Goal: Task Accomplishment & Management: Use online tool/utility

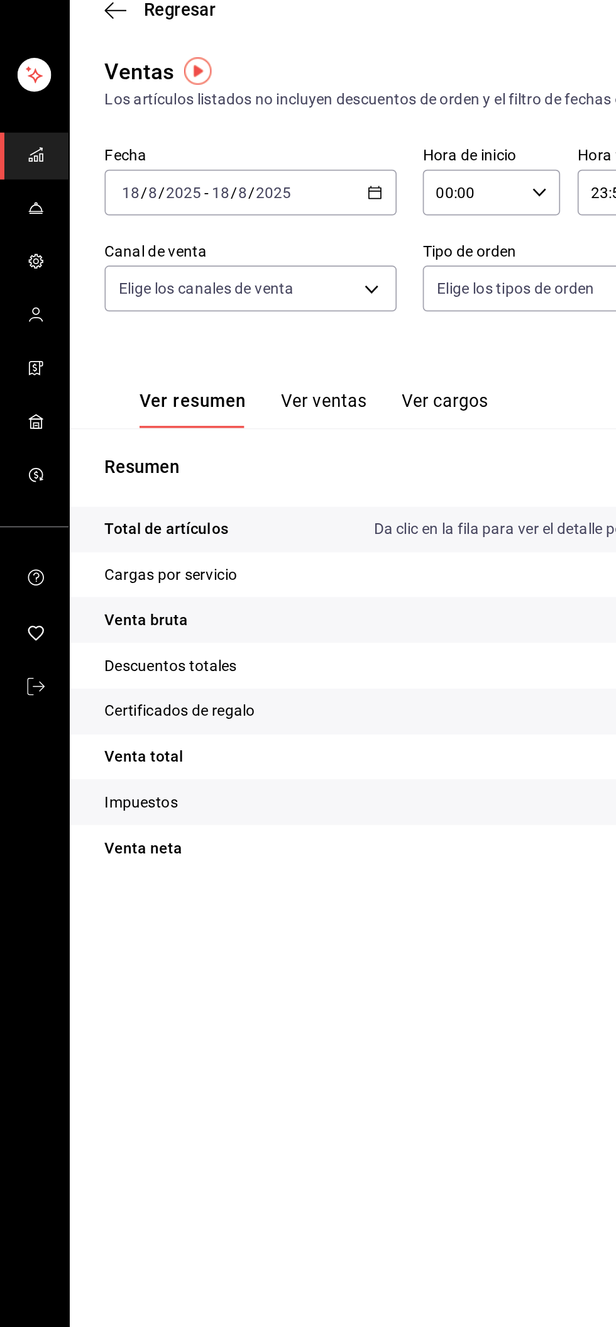
click at [214, 153] on \(Stroke\) "button" at bounding box center [214, 153] width 1 height 1
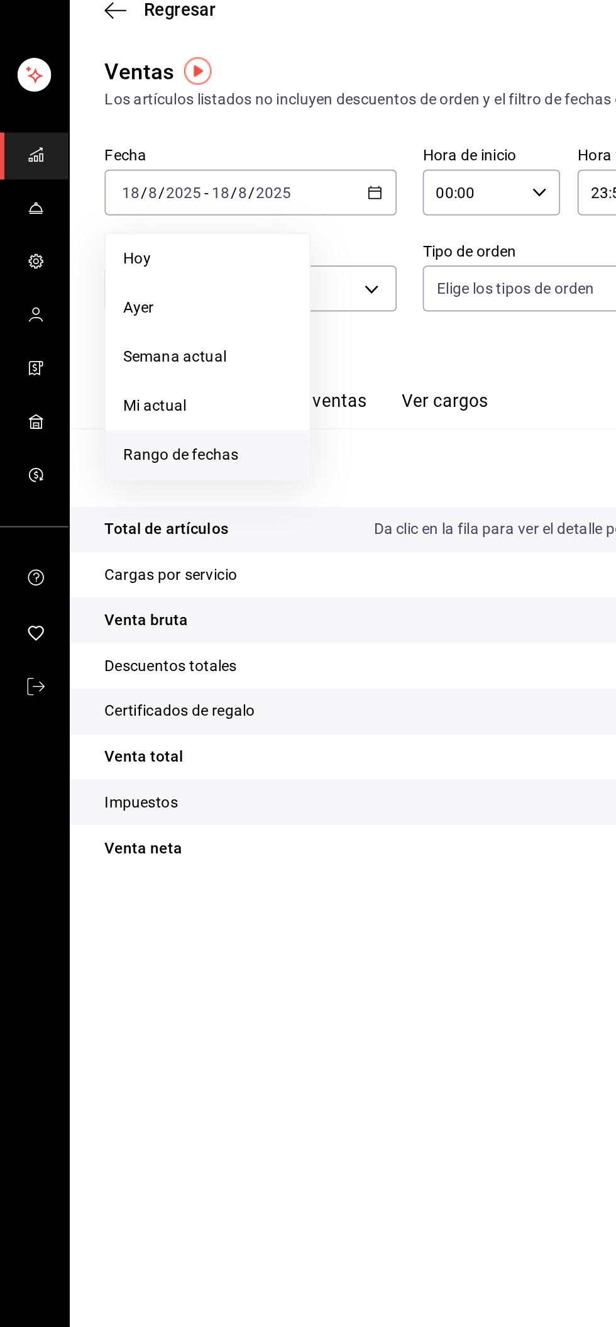
click at [125, 314] on li "Rango de fechas" at bounding box center [120, 308] width 118 height 28
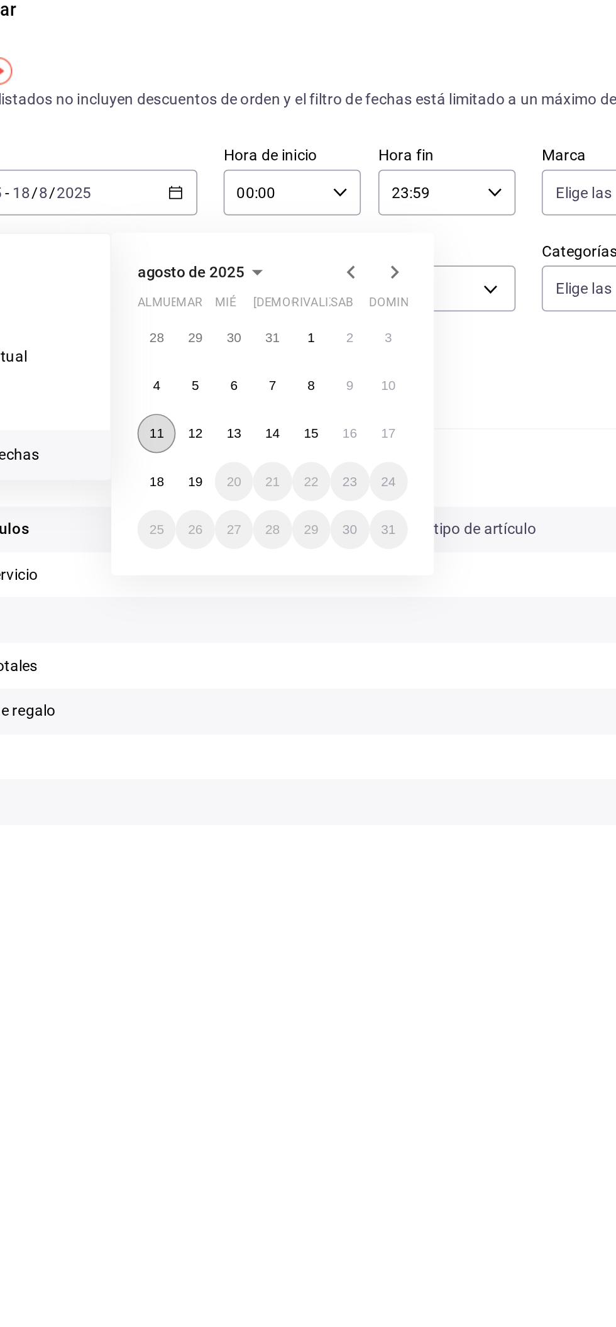
click at [203, 298] on font "11" at bounding box center [205, 295] width 8 height 9
click at [340, 295] on font "17" at bounding box center [339, 295] width 8 height 9
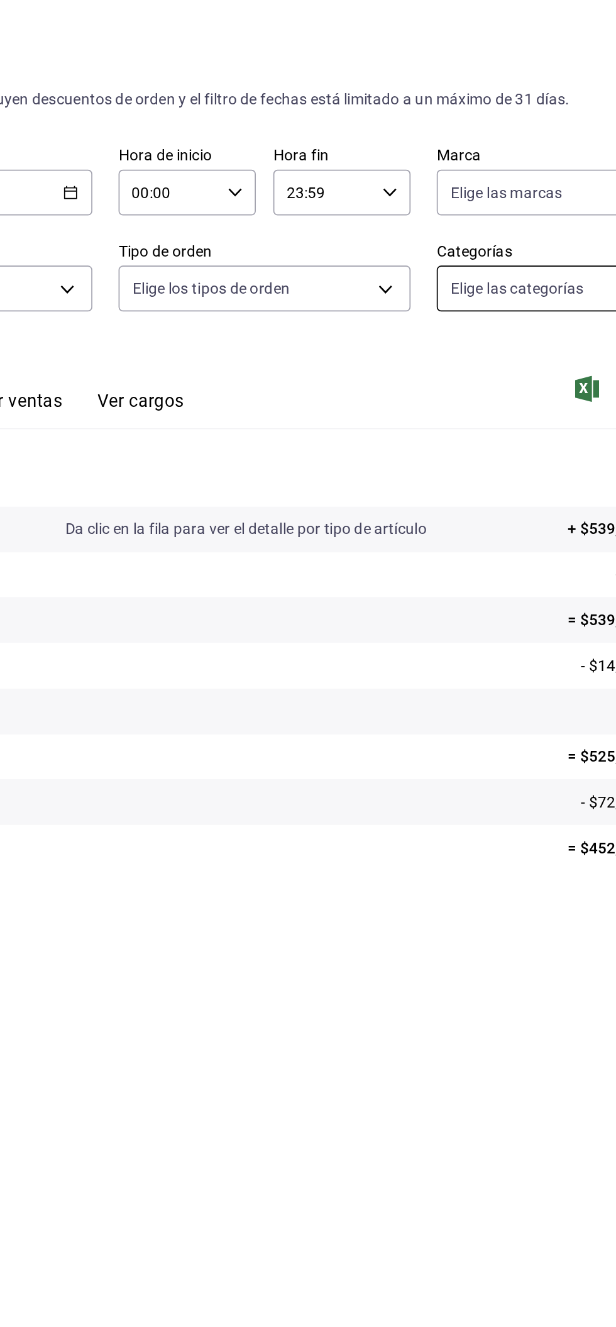
click at [467, 211] on body "Sucursal: Carne Capital SH (Celaya) Regresar Ventas Los artículos listados no i…" at bounding box center [308, 663] width 616 height 1327
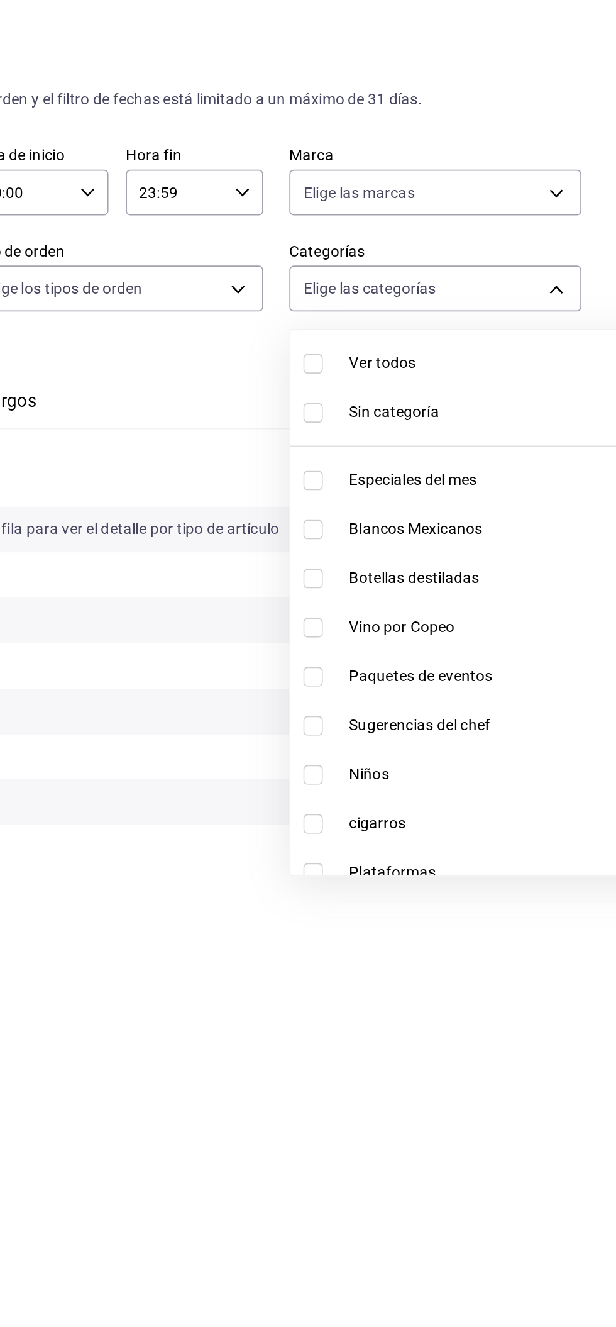
click at [530, 380] on font "Botellas destiladas" at bounding box center [499, 379] width 75 height 10
type input "b1aff85c-33f8-41d6-9d6d-0d690ab08e76"
checkbox input "true"
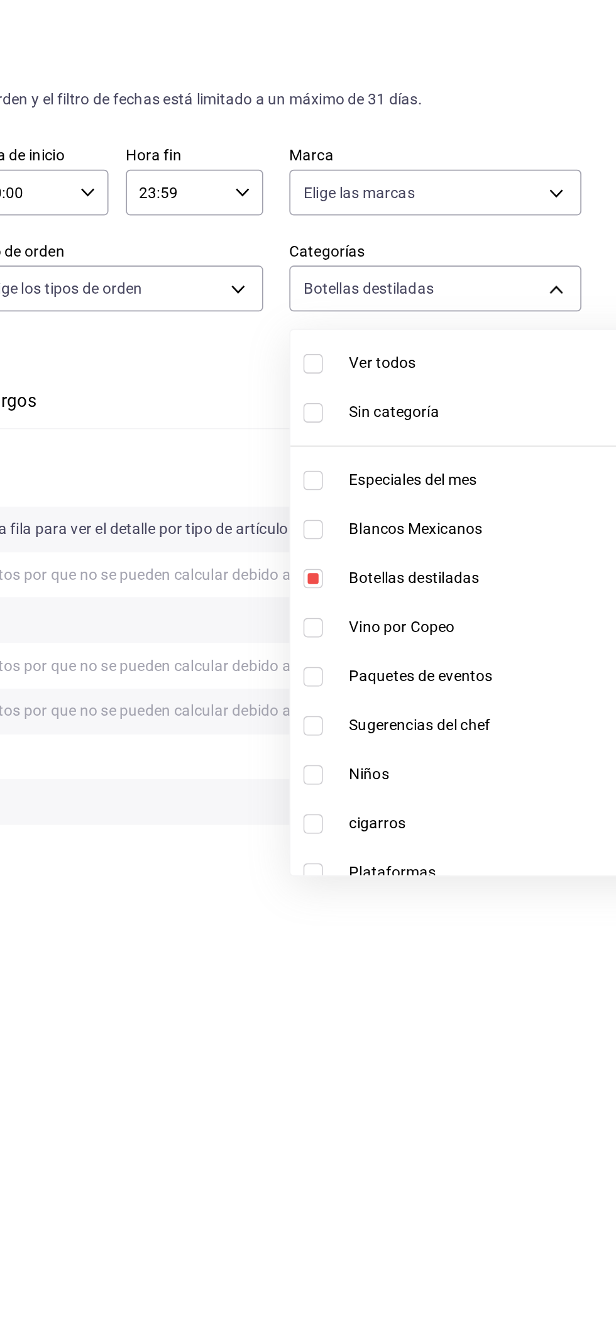
click at [569, 207] on div at bounding box center [308, 663] width 616 height 1327
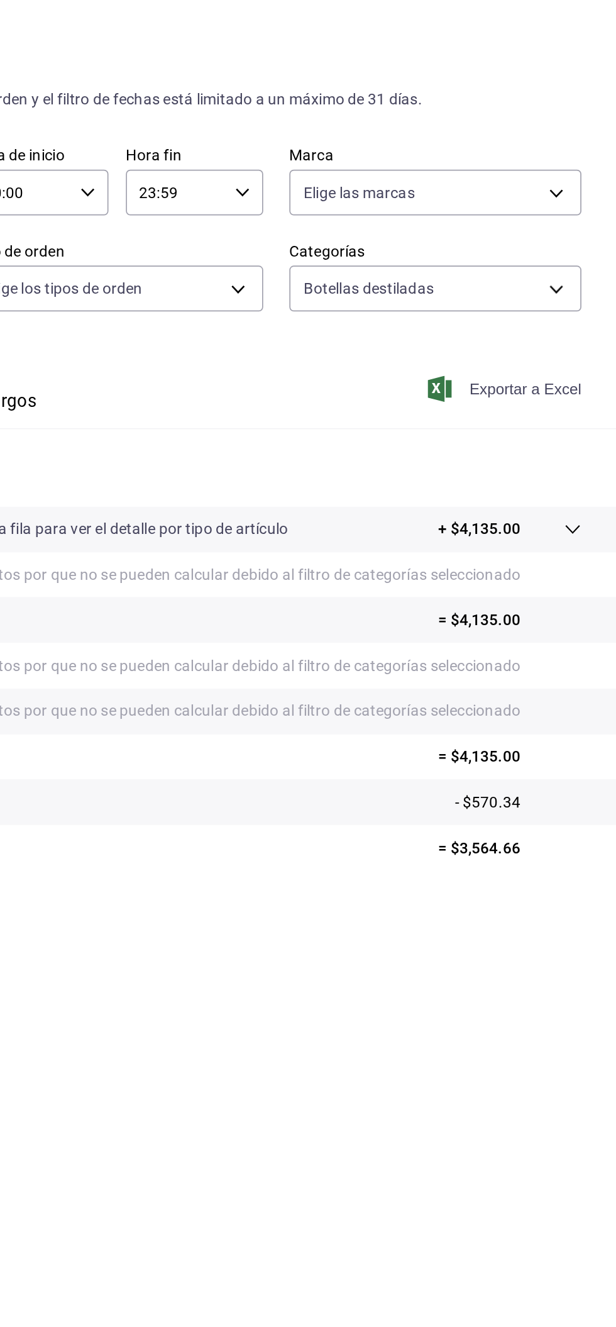
click at [544, 272] on font "Exportar a Excel" at bounding box center [564, 270] width 65 height 10
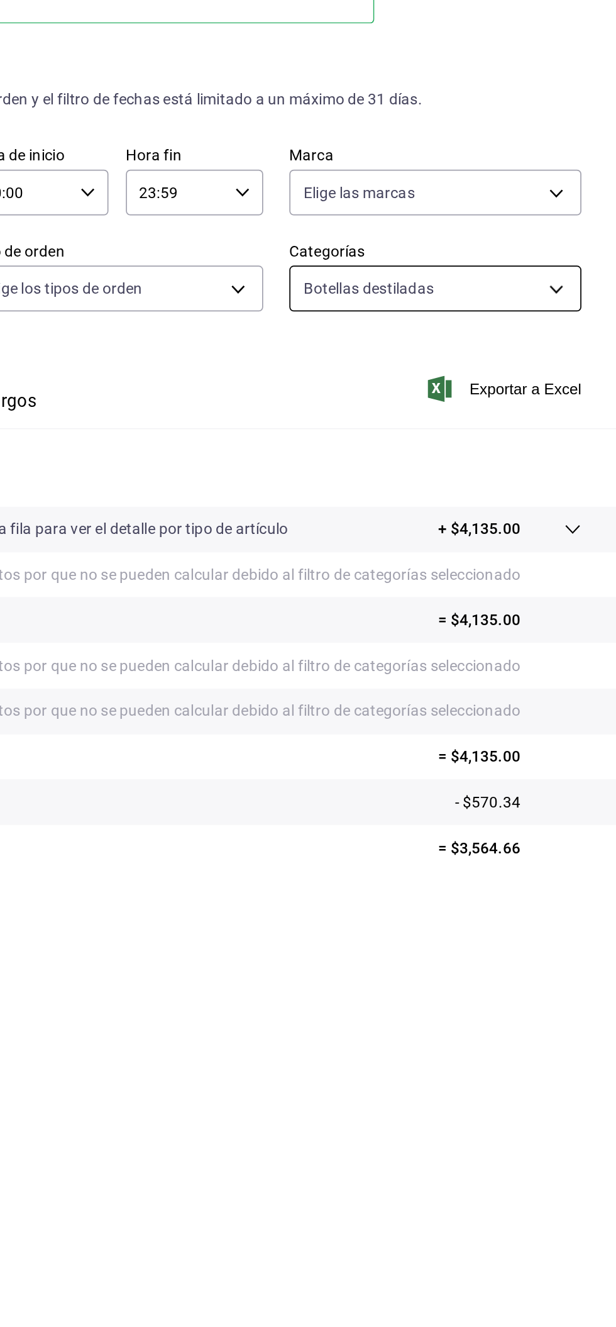
click at [528, 220] on body "Sucursal: Carne Capital SH (Celaya) Regresar Ventas Los artículos listados no i…" at bounding box center [308, 663] width 616 height 1327
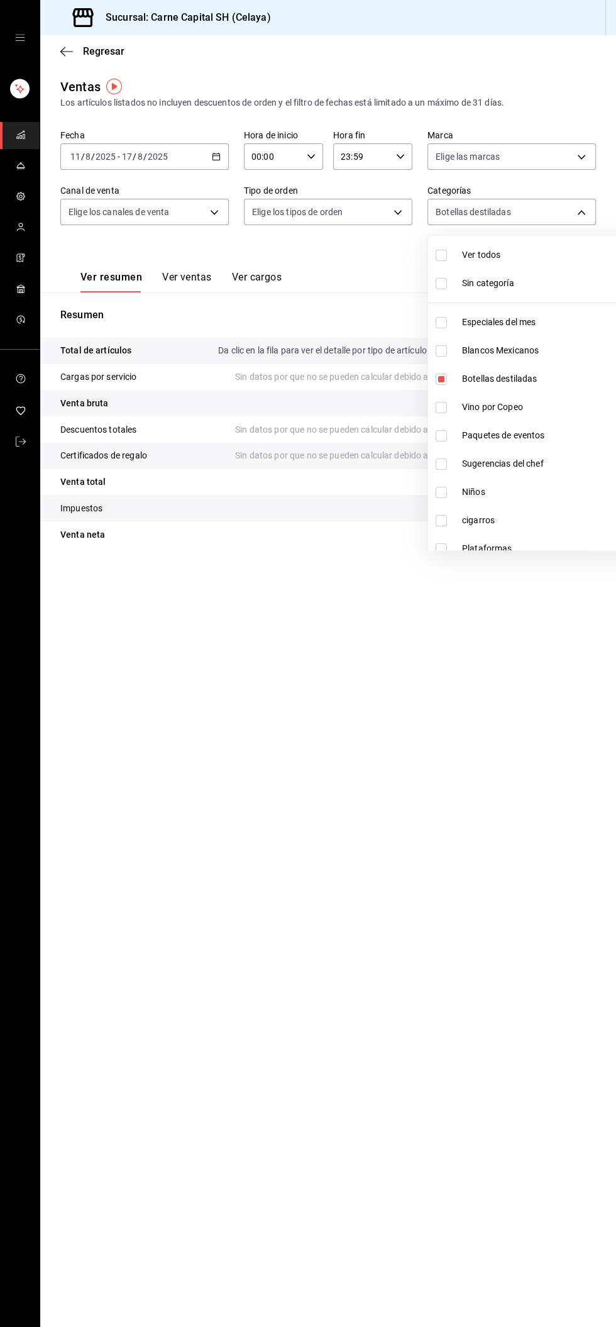
click at [531, 383] on font "Botellas destiladas" at bounding box center [499, 379] width 75 height 10
checkbox input "false"
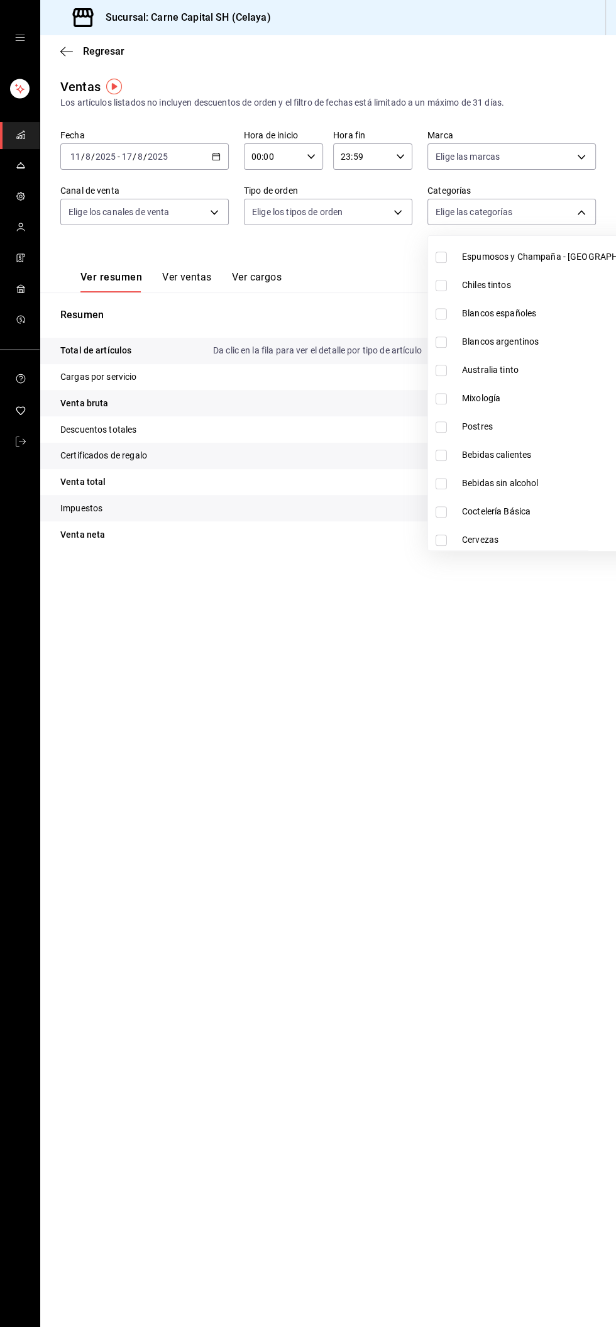
click at [503, 398] on span "Mixología" at bounding box center [558, 398] width 192 height 13
type input "ed8464b0-ae2d-48fb-a3a1-69b90906862d"
checkbox input "true"
click at [550, 224] on div at bounding box center [308, 663] width 616 height 1327
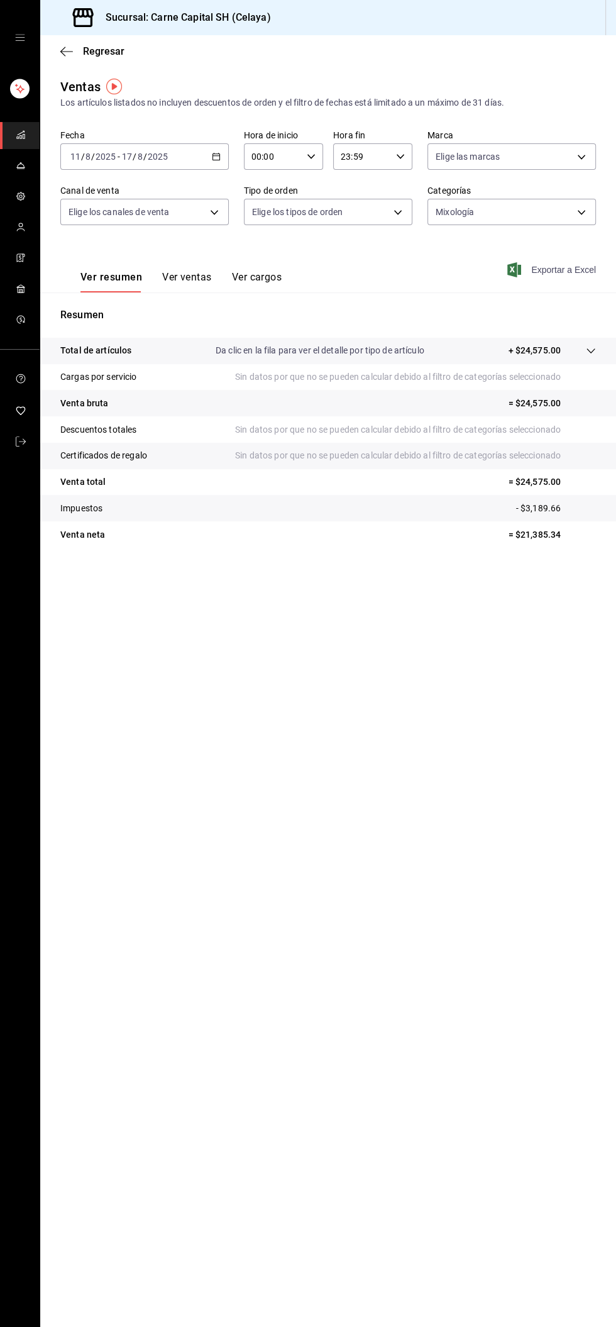
click at [558, 277] on span "Exportar a Excel" at bounding box center [553, 269] width 86 height 15
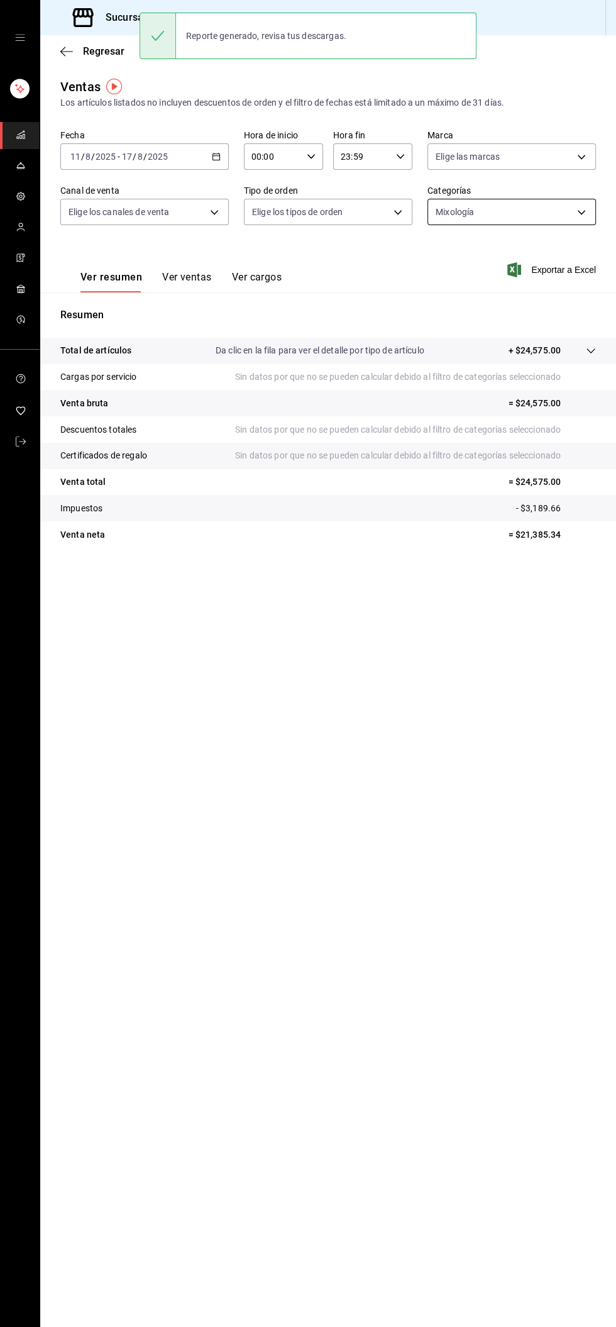
click at [523, 209] on body "Sucursal: Carne Capital SH (Celaya) Regresar Ventas Los artículos listados no i…" at bounding box center [308, 663] width 616 height 1327
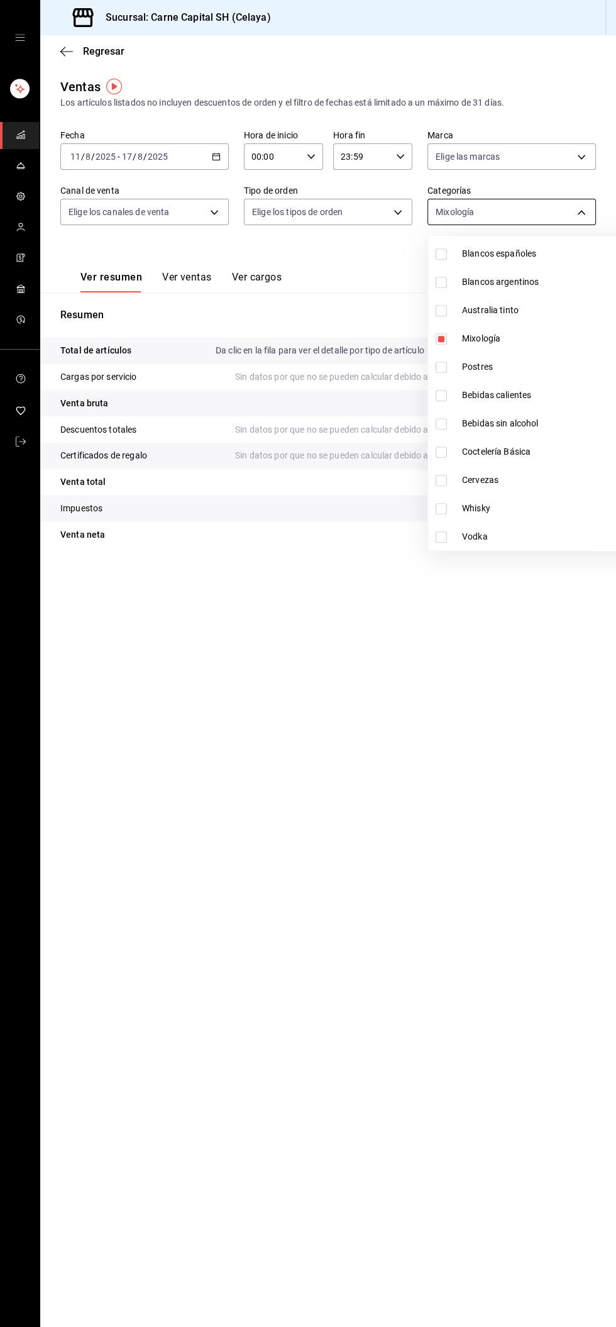
scroll to position [559, 0]
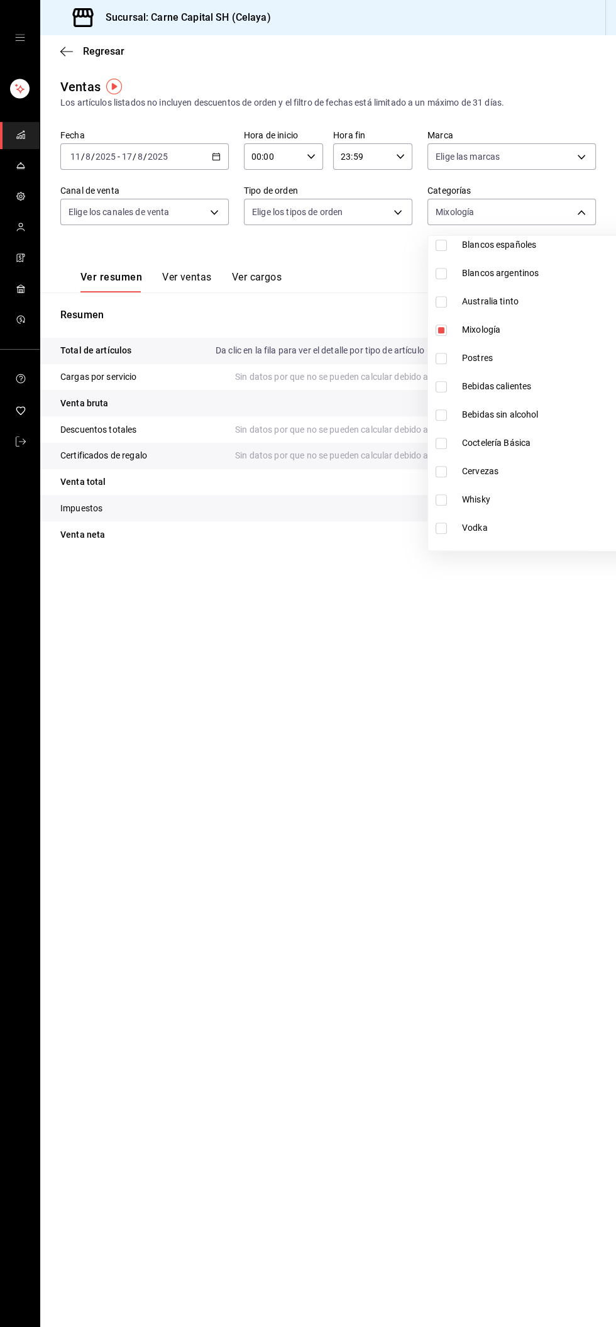
click at [535, 391] on span "Bebidas calientes" at bounding box center [558, 386] width 192 height 13
type input "ed8464b0-ae2d-48fb-a3a1-69b90906862d,25b48a25-f7d5-4d46-af2a-a14d569b378f"
checkbox input "true"
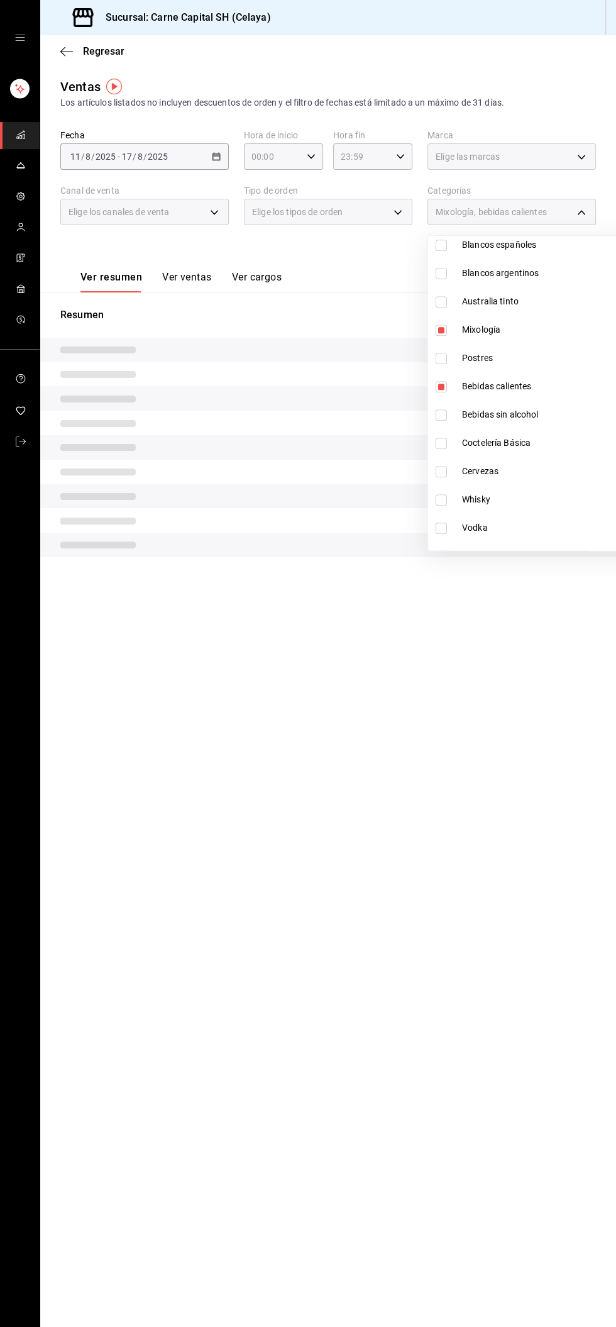
click at [511, 331] on span "Mixología" at bounding box center [558, 329] width 192 height 13
type input "25b48a25-f7d5-4d46-af2a-a14d569b378f"
checkbox input "false"
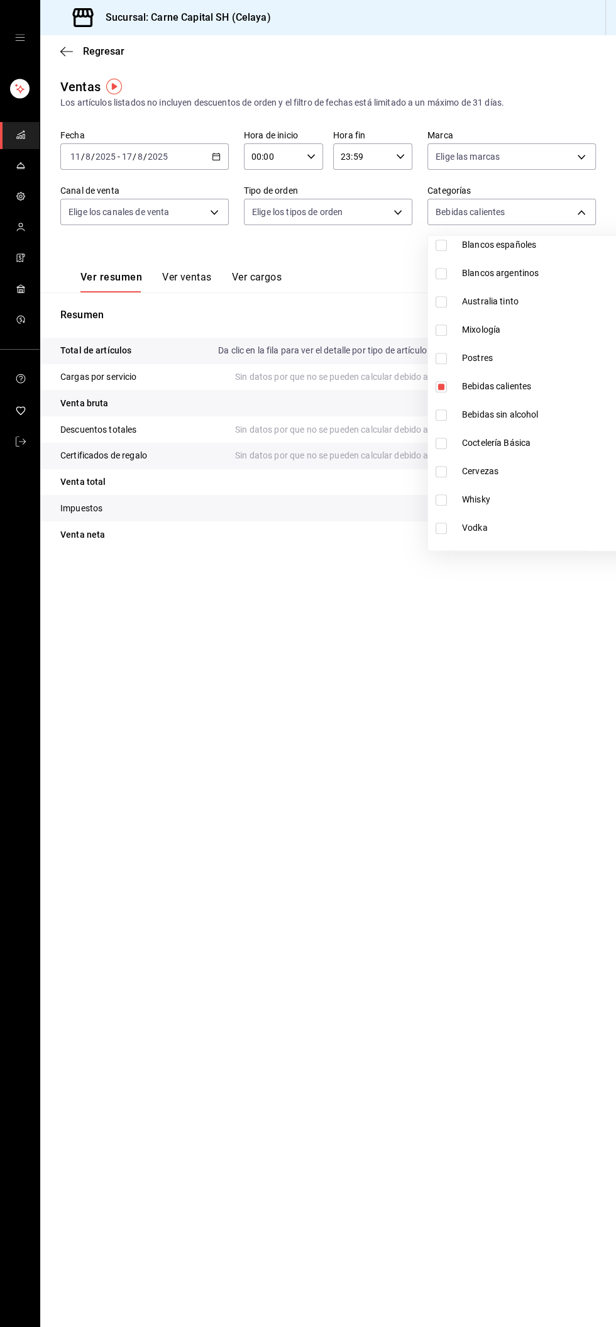
click at [574, 208] on div at bounding box center [308, 663] width 616 height 1327
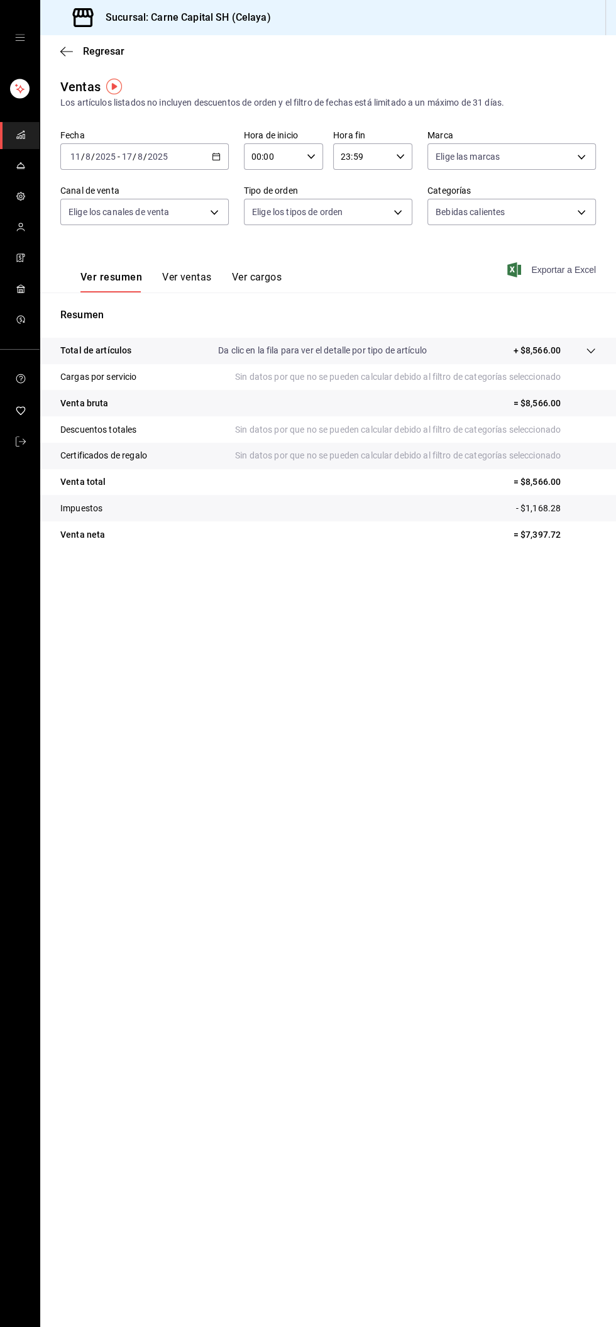
click at [562, 269] on font "Exportar a Excel" at bounding box center [564, 270] width 65 height 10
click at [554, 215] on body "Sucursal: Carne Capital SH (Celaya) Regresar Ventas Los artículos listados no i…" at bounding box center [308, 663] width 616 height 1327
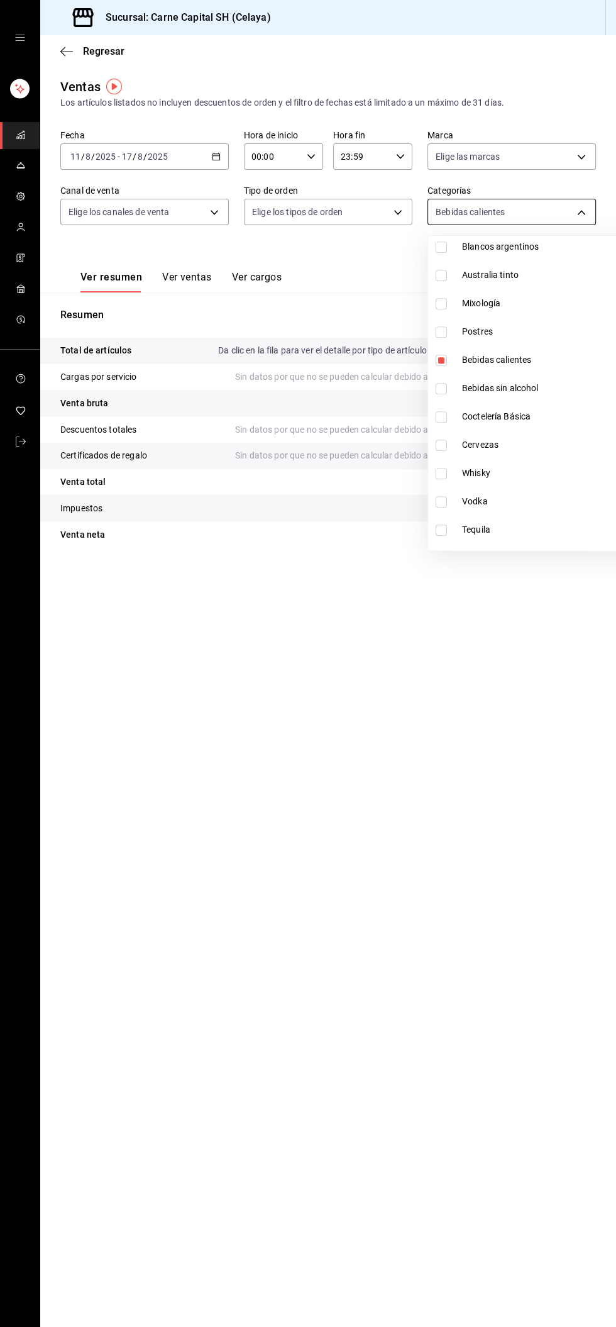
scroll to position [610, 0]
click at [528, 363] on font "Bebidas sin alcohol" at bounding box center [500, 364] width 77 height 10
type input "25b48a25-f7d5-4d46-af2a-a14d569b378f,d1586cb1-38c0-4d3a-8be9-15fc38c88de1"
checkbox input "true"
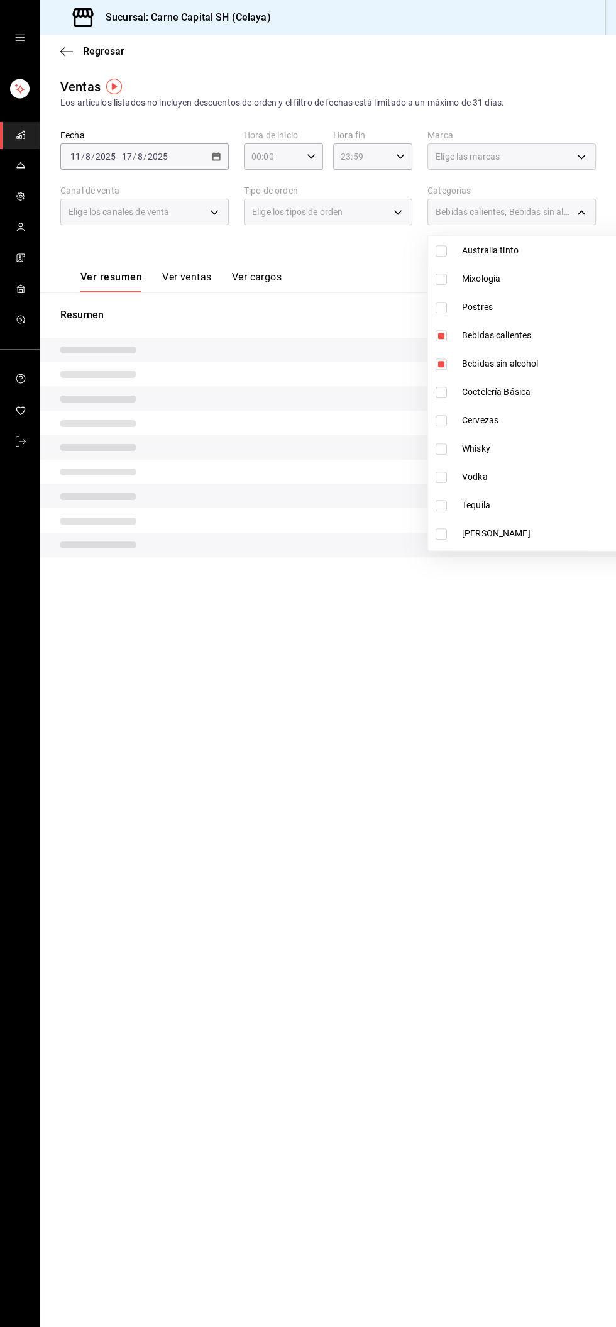
click at [528, 336] on font "Bebidas calientes" at bounding box center [496, 335] width 69 height 10
type input "d1586cb1-38c0-4d3a-8be9-15fc38c88de1"
checkbox input "false"
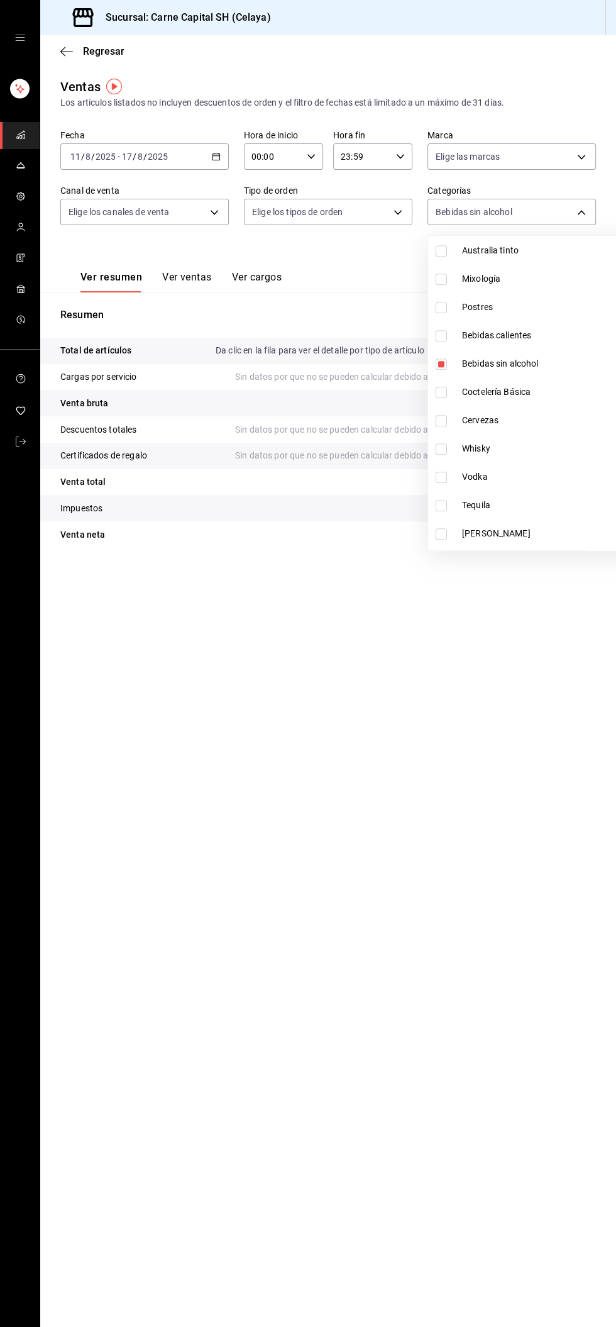
click at [571, 220] on div at bounding box center [308, 663] width 616 height 1327
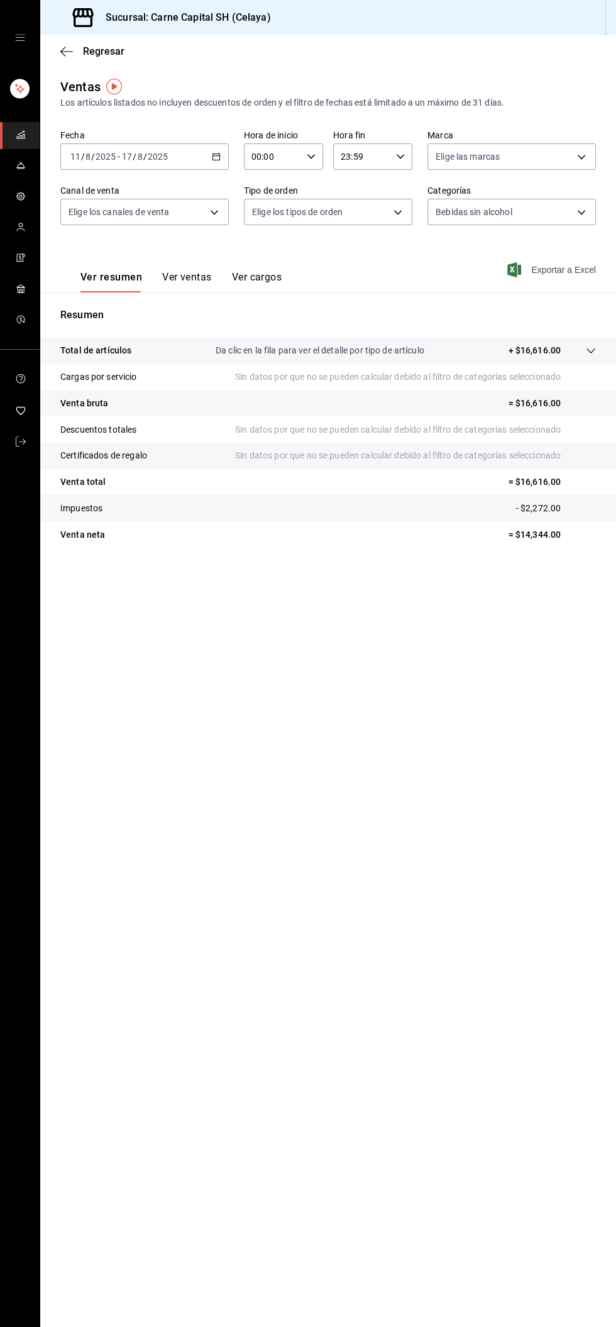
click at [569, 277] on span "Exportar a Excel" at bounding box center [553, 269] width 86 height 15
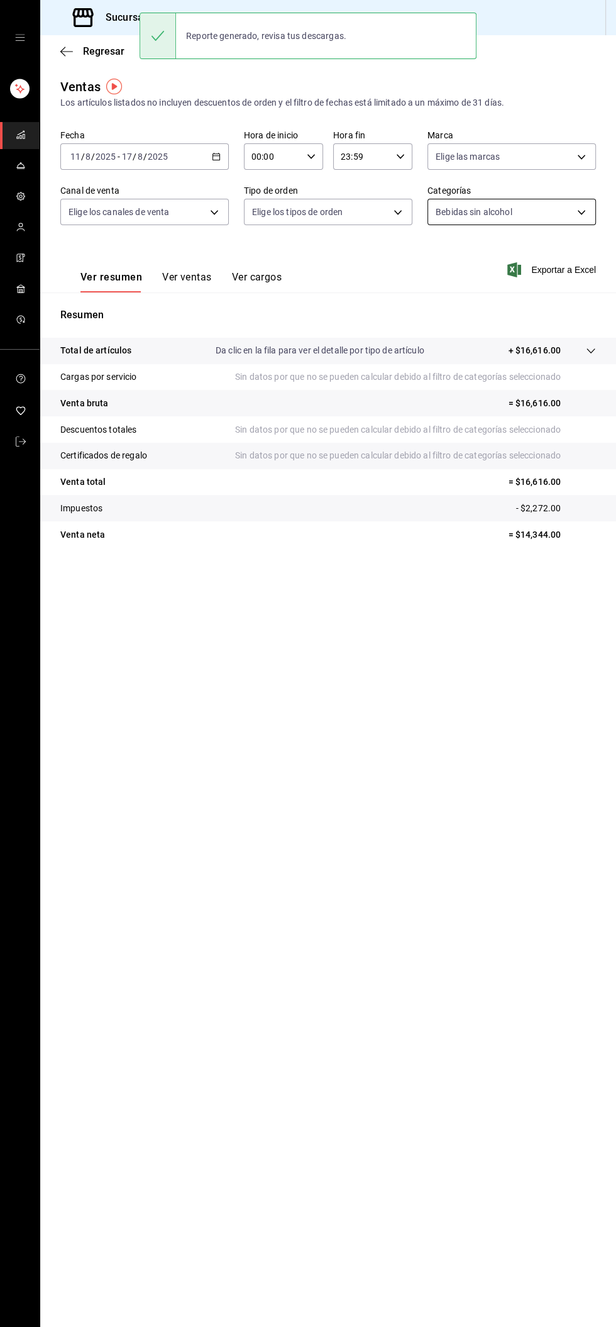
click at [528, 204] on body "Sucursal: Carne Capital SH (Celaya) Regresar Ventas Los artículos listados no i…" at bounding box center [308, 663] width 616 height 1327
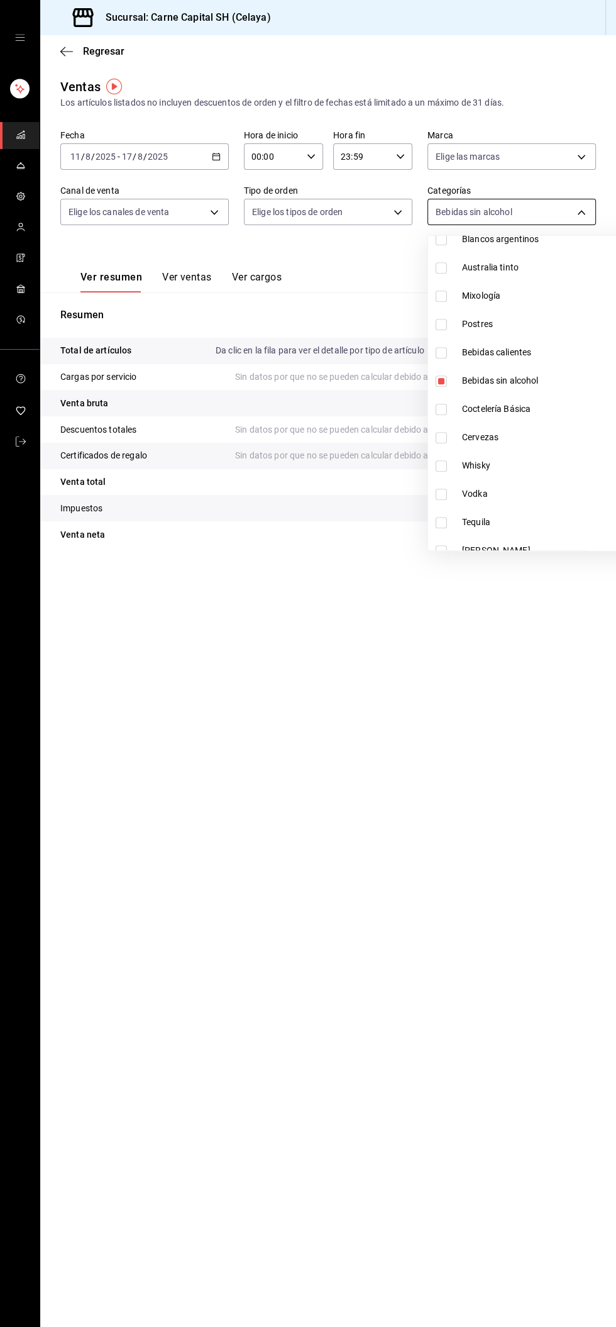
scroll to position [594, 0]
click at [522, 407] on font "Coctelería Básica" at bounding box center [496, 408] width 69 height 10
type input "d1586cb1-38c0-4d3a-8be9-15fc38c88de1,33c40437-a4d4-4e20-946a-026ba95b49b3"
checkbox input "true"
click at [526, 384] on span "Bebidas sin alcohol" at bounding box center [558, 379] width 192 height 13
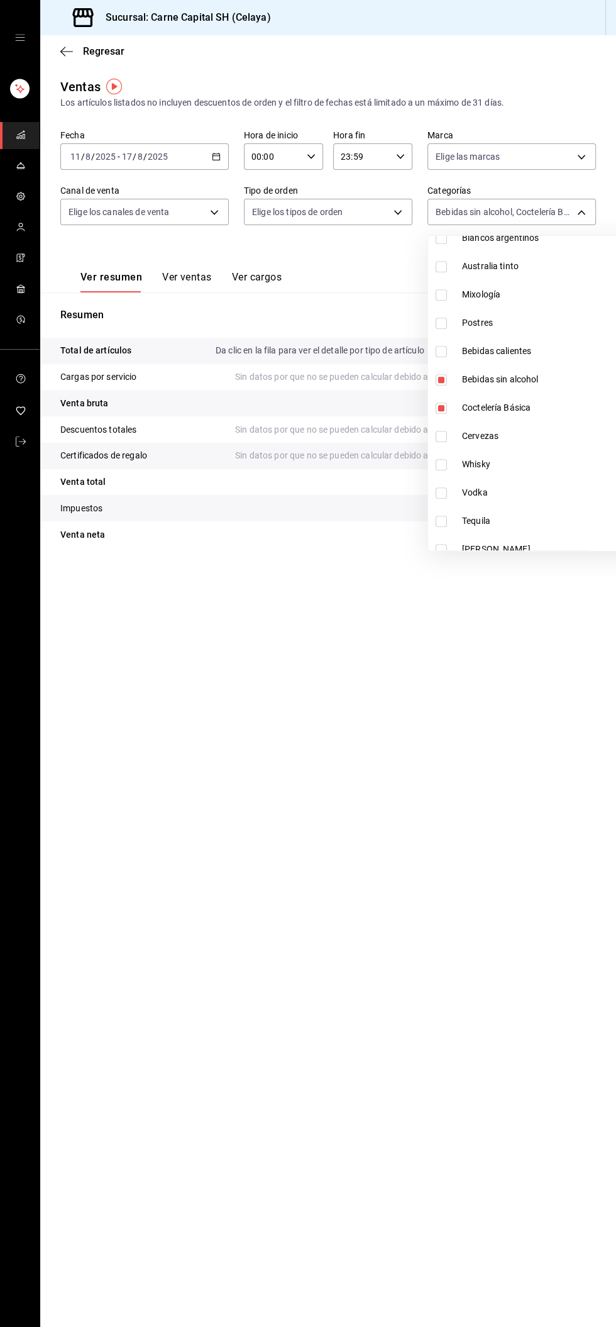
type input "33c40437-a4d4-4e20-946a-026ba95b49b3"
checkbox input "false"
click at [572, 211] on div at bounding box center [308, 663] width 616 height 1327
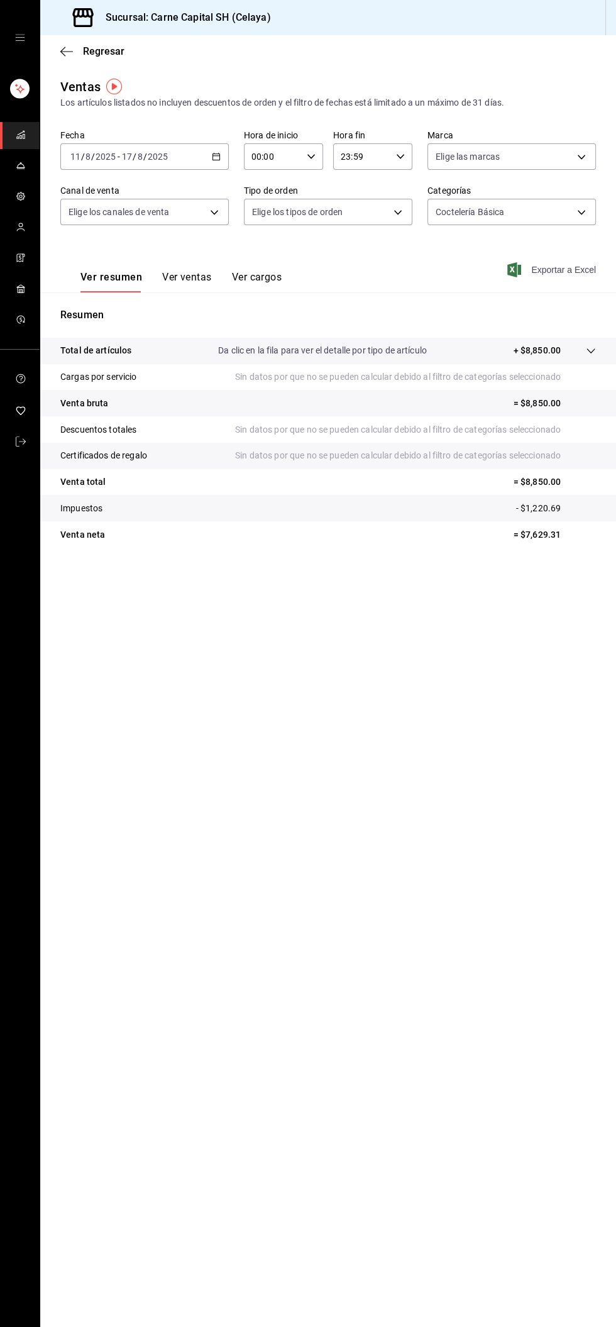
click at [571, 272] on font "Exportar a Excel" at bounding box center [564, 270] width 65 height 10
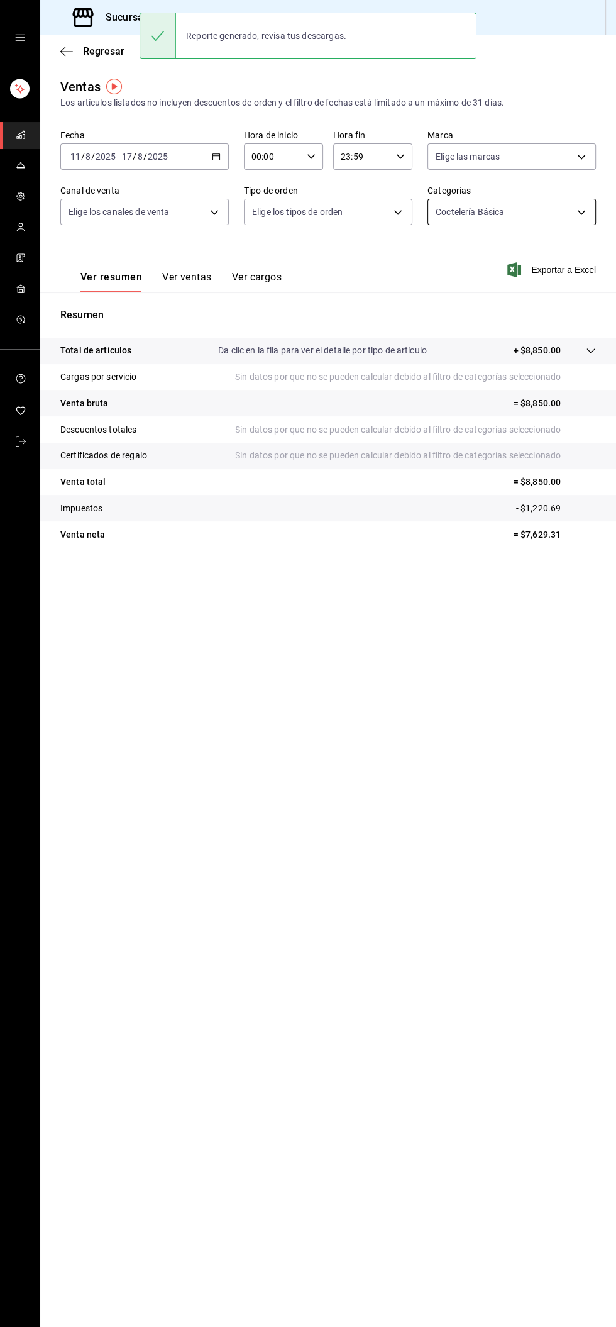
click at [551, 221] on body "Sucursal: Carne Capital SH (Celaya) Regresar Ventas Los artículos listados no i…" at bounding box center [308, 663] width 616 height 1327
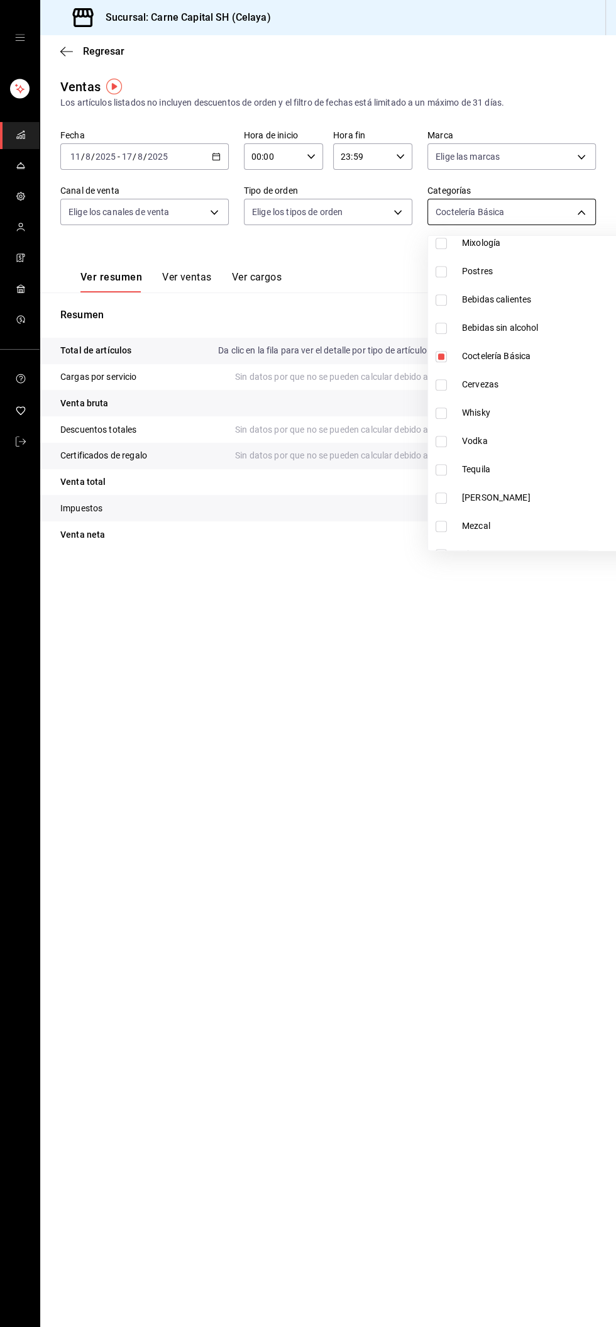
scroll to position [652, 0]
click at [504, 380] on span "Cervezas" at bounding box center [558, 377] width 192 height 13
type input "33c40437-a4d4-4e20-946a-026ba95b49b3,6c483df0-7df1-4876-beda-8d11b225c510"
checkbox input "true"
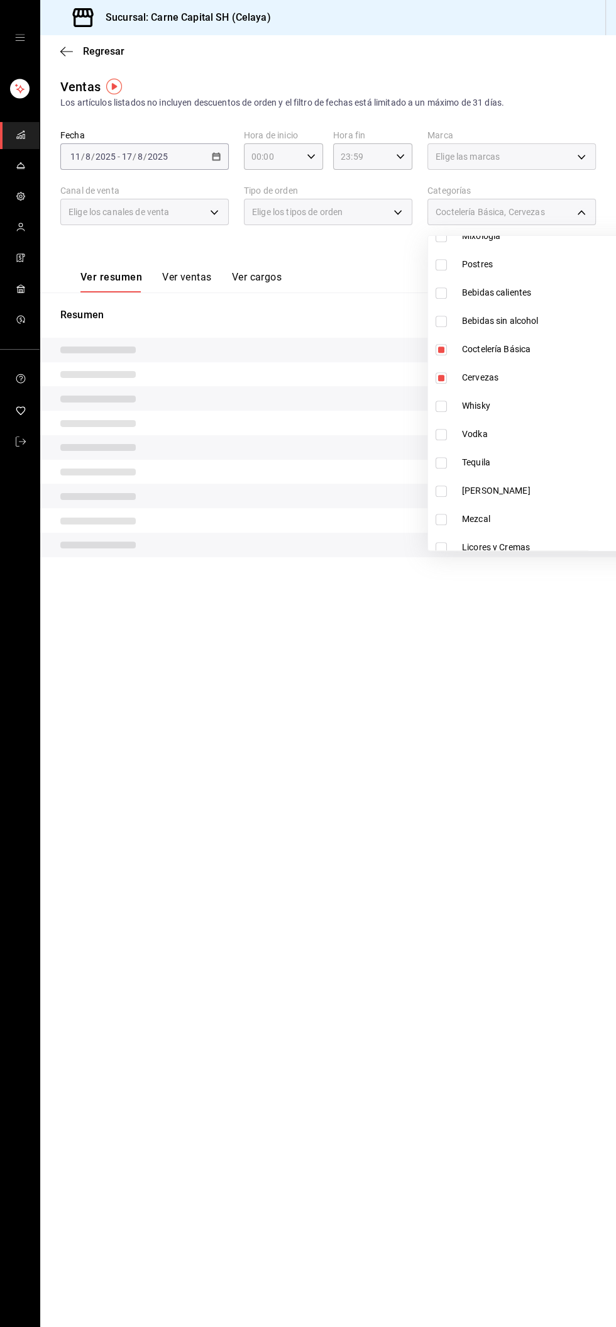
click at [537, 350] on span "Coctelería Básica" at bounding box center [558, 349] width 192 height 13
type input "6c483df0-7df1-4876-beda-8d11b225c510"
checkbox input "false"
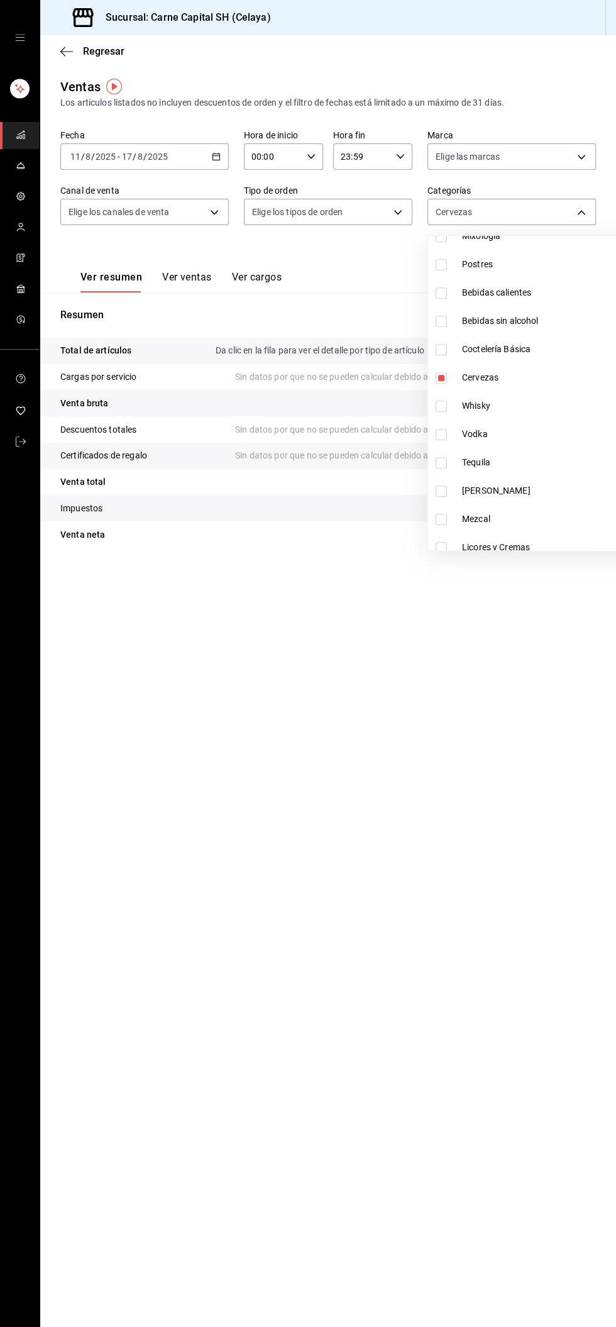
click at [566, 206] on div at bounding box center [308, 663] width 616 height 1327
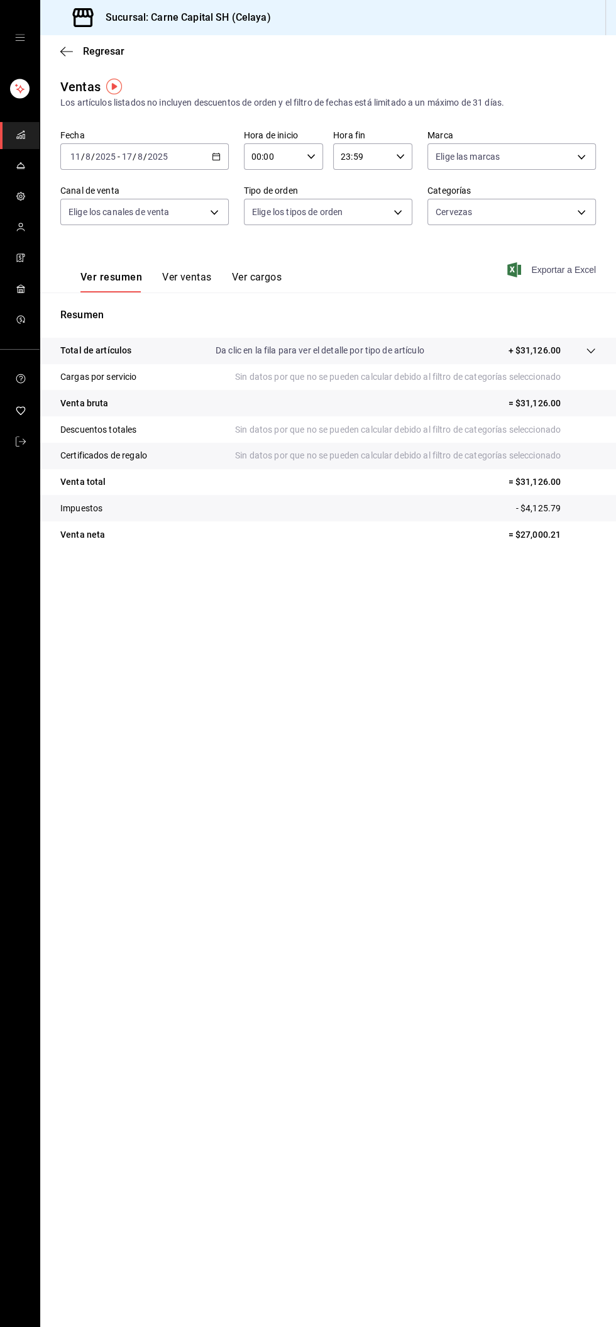
click at [584, 269] on font "Exportar a Excel" at bounding box center [564, 270] width 65 height 10
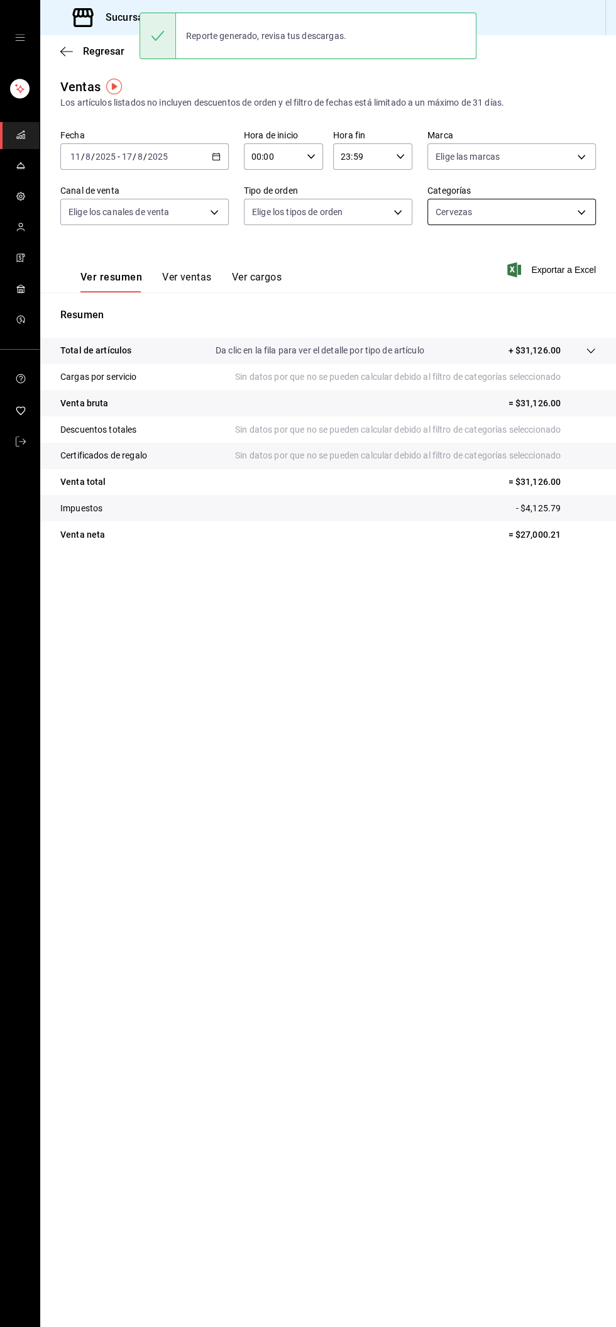
click at [543, 220] on body "Sucursal: Carne Capital SH (Celaya) Regresar Ventas Los artículos listados no i…" at bounding box center [308, 663] width 616 height 1327
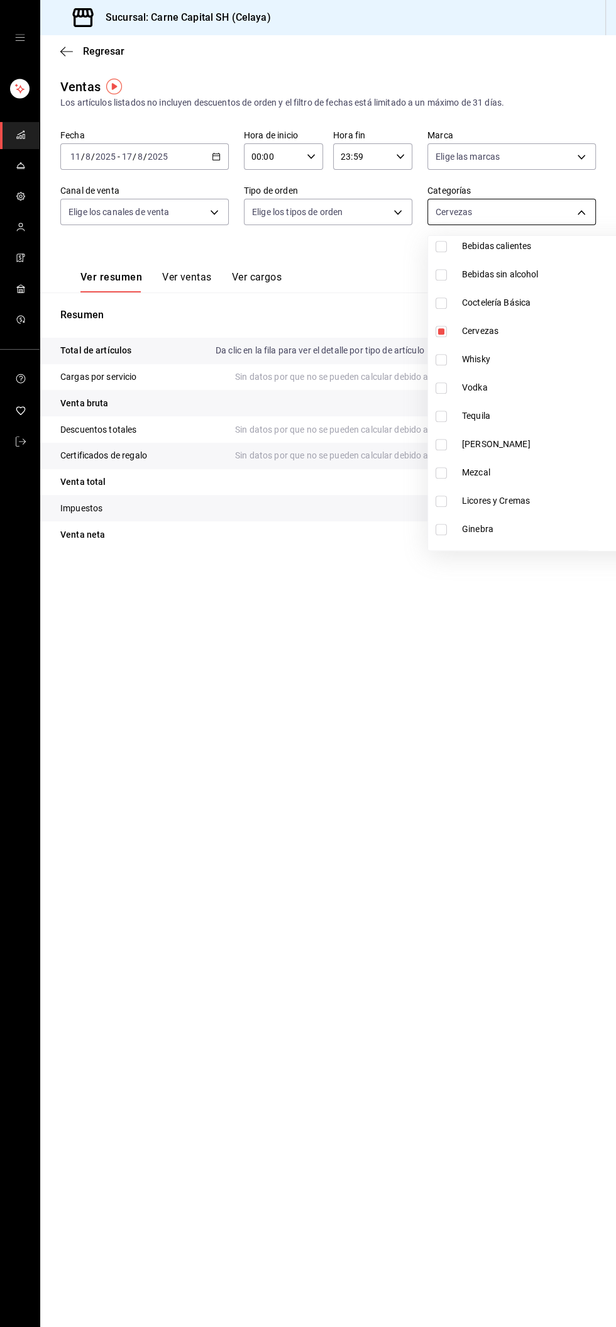
scroll to position [699, 0]
click at [499, 386] on span "Vodka" at bounding box center [558, 387] width 192 height 13
type input "6c483df0-7df1-4876-beda-8d11b225c510,09b2c54c-1b45-477a-b65f-50fce953164e"
checkbox input "true"
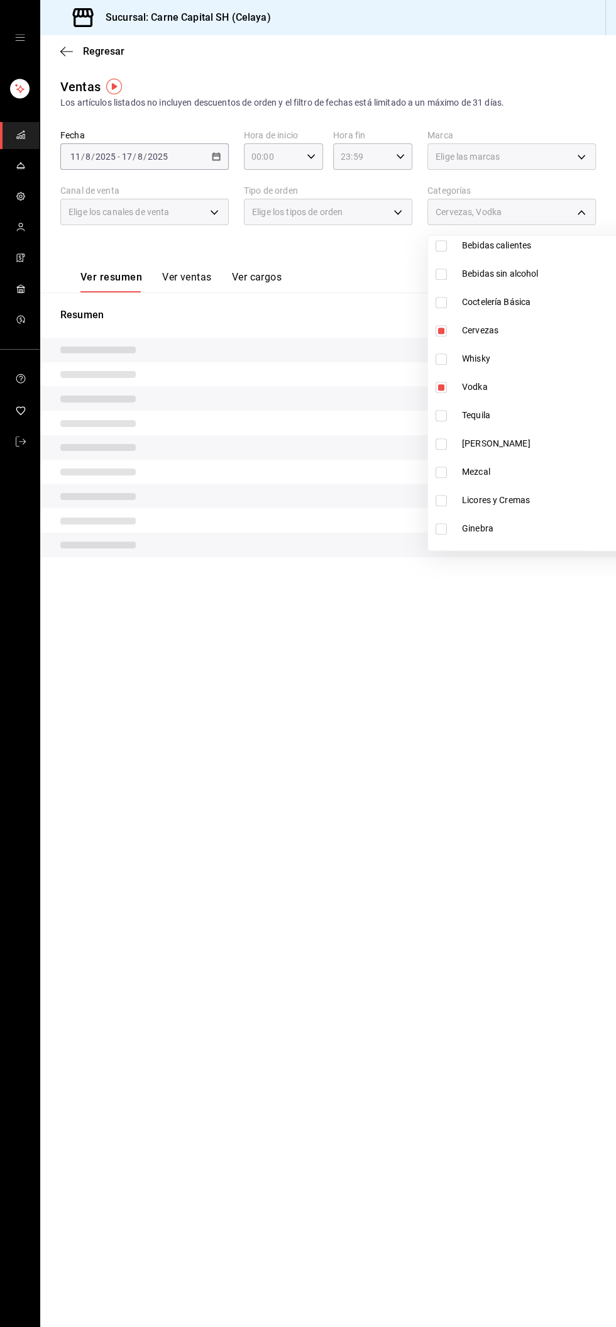
click at [502, 358] on span "Whisky" at bounding box center [558, 358] width 192 height 13
type input "6c483df0-7df1-4876-beda-8d11b225c510,09b2c54c-1b45-477a-b65f-50fce953164e,0ae1a…"
checkbox input "true"
click at [518, 330] on span "Cervezas" at bounding box center [558, 330] width 192 height 13
type input "09b2c54c-1b45-477a-b65f-50fce953164e,0ae1a585-21c1-4fa5-b112-9aeb7d82f0ed"
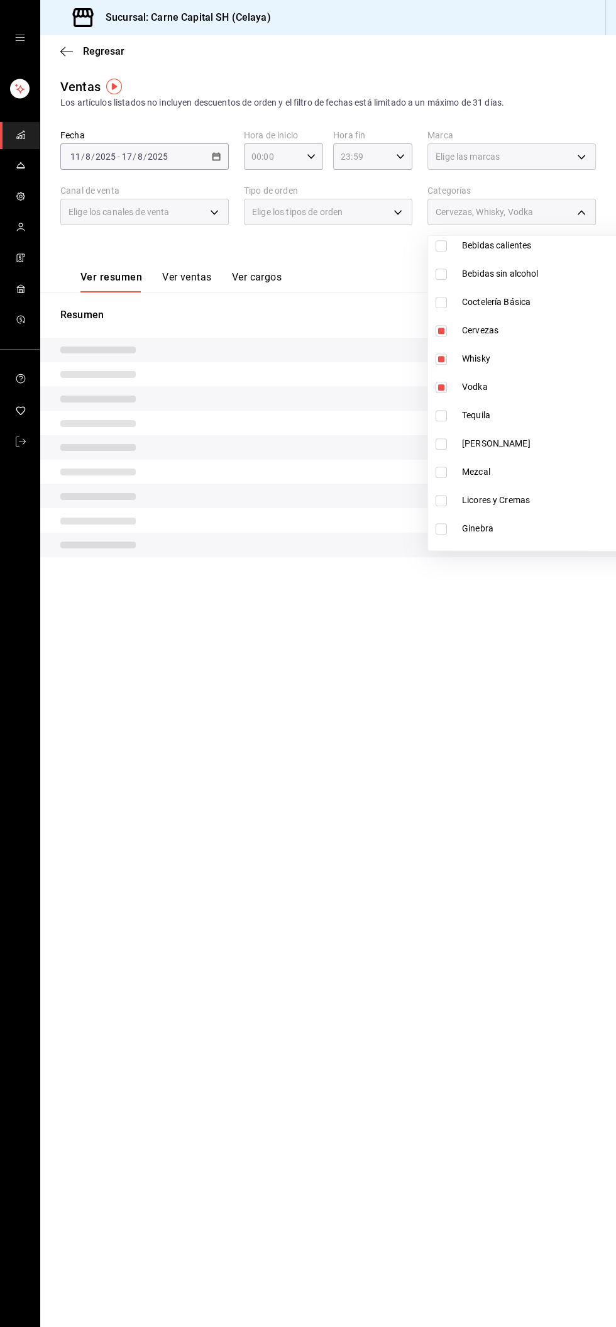
checkbox input "false"
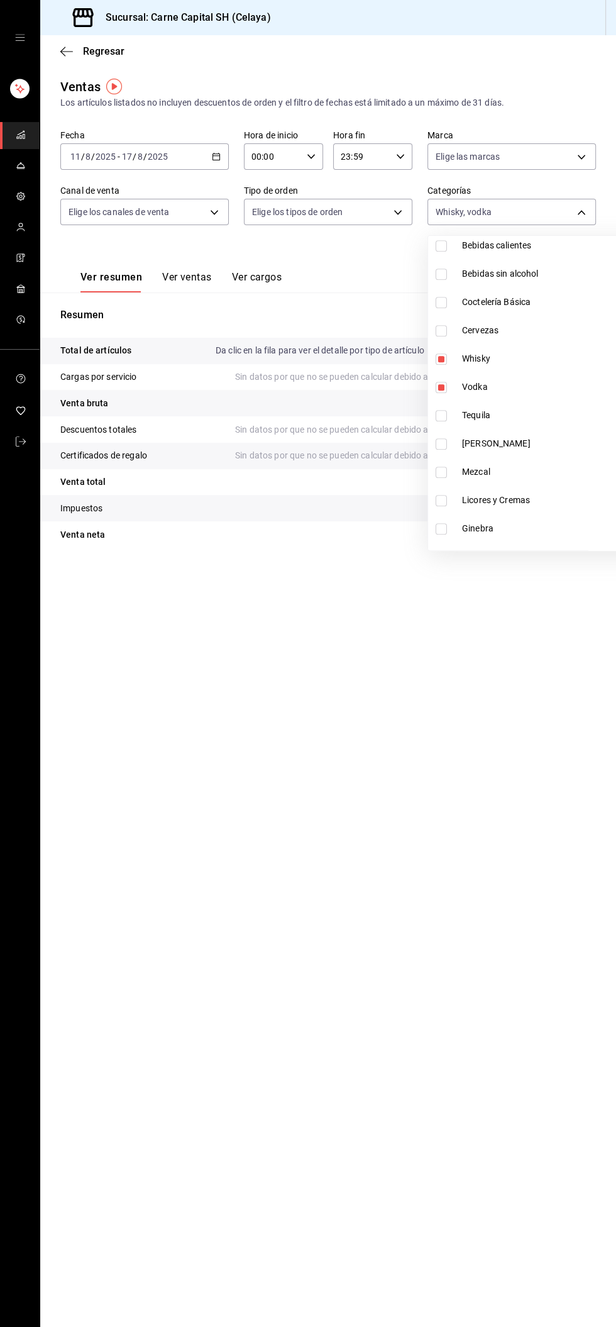
click at [520, 399] on li "Vodka" at bounding box center [543, 387] width 231 height 28
type input "0ae1a585-21c1-4fa5-b112-9aeb7d82f0ed"
checkbox input "false"
click at [568, 211] on div at bounding box center [308, 663] width 616 height 1327
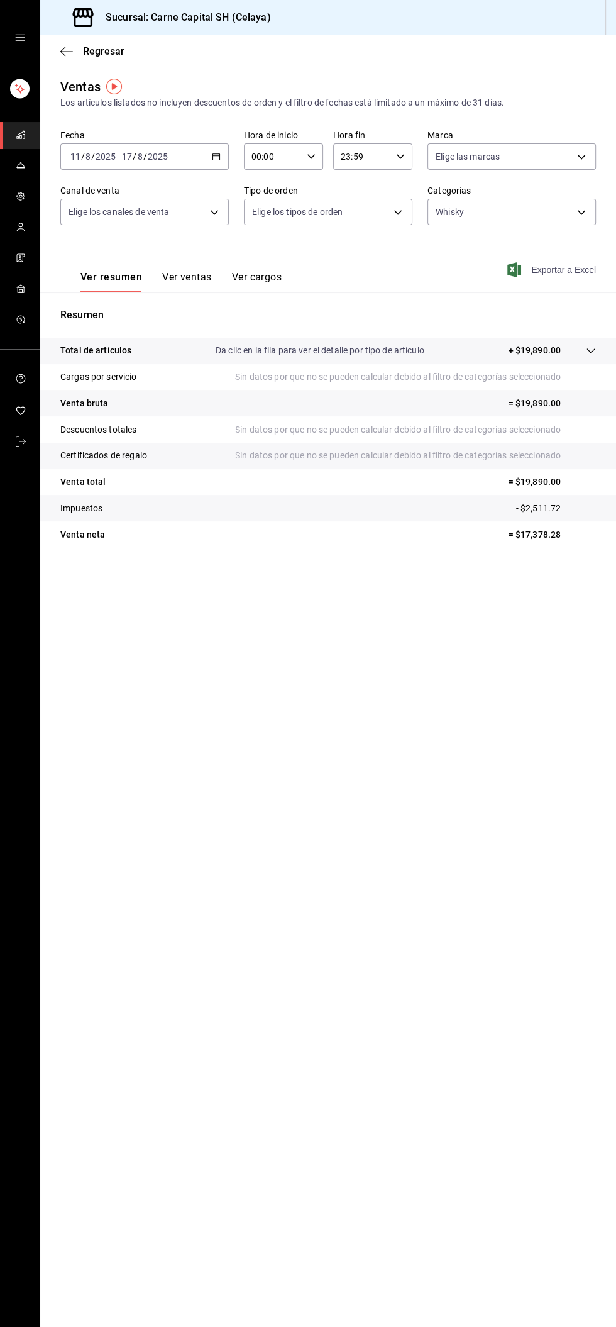
click at [572, 273] on font "Exportar a Excel" at bounding box center [564, 270] width 65 height 10
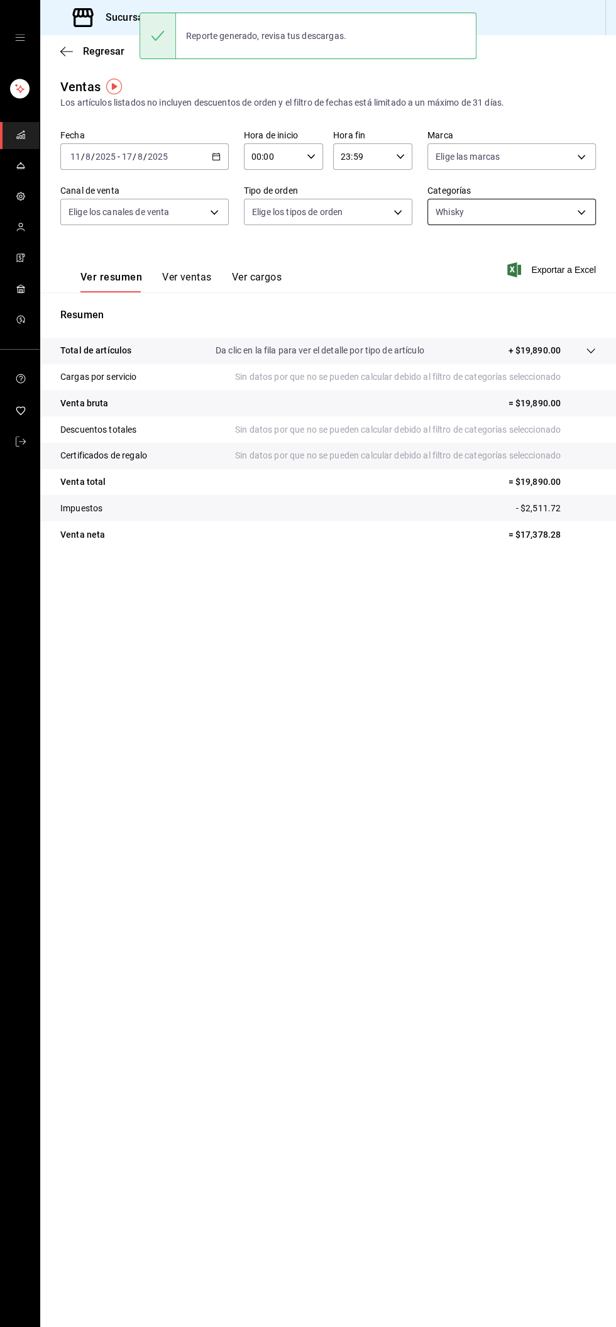
click at [565, 213] on body "Sucursal: Carne Capital SH (Celaya) Regresar Ventas Los artículos listados no i…" at bounding box center [308, 663] width 616 height 1327
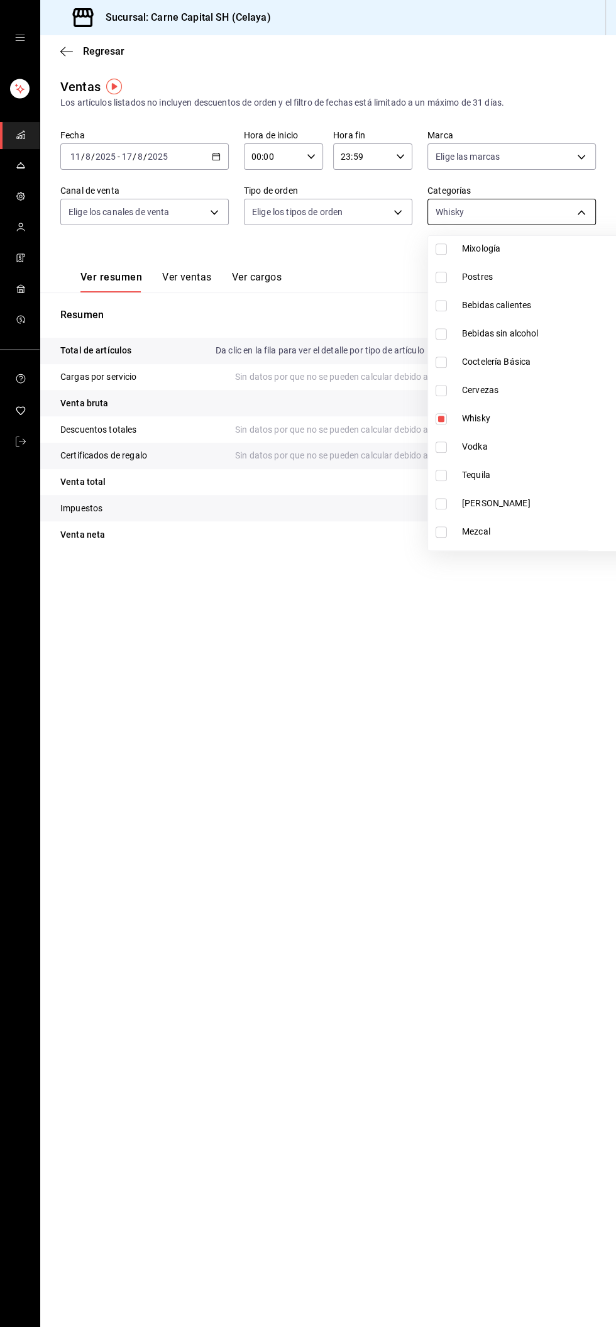
scroll to position [655, 0]
click at [491, 435] on span "Vodka" at bounding box center [558, 431] width 192 height 13
type input "0ae1a585-21c1-4fa5-b112-9aeb7d82f0ed,09b2c54c-1b45-477a-b65f-50fce953164e"
checkbox input "true"
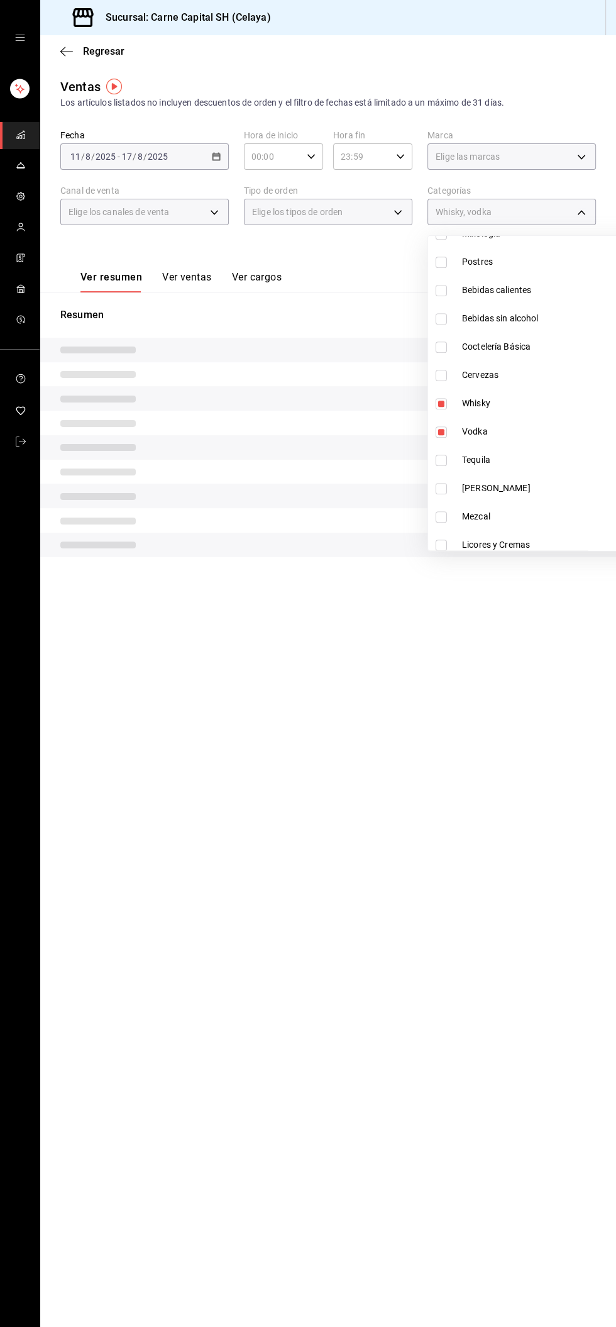
click at [502, 406] on span "Whisky" at bounding box center [558, 403] width 192 height 13
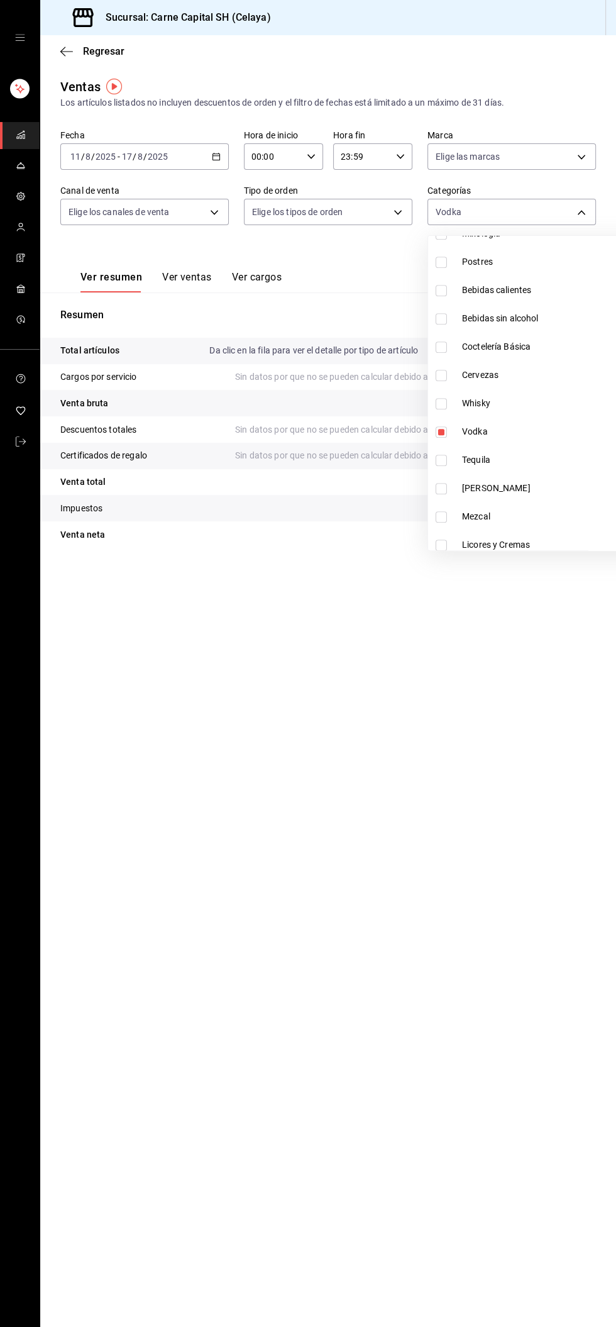
type input "09b2c54c-1b45-477a-b65f-50fce953164e"
checkbox input "false"
click at [571, 211] on div at bounding box center [308, 663] width 616 height 1327
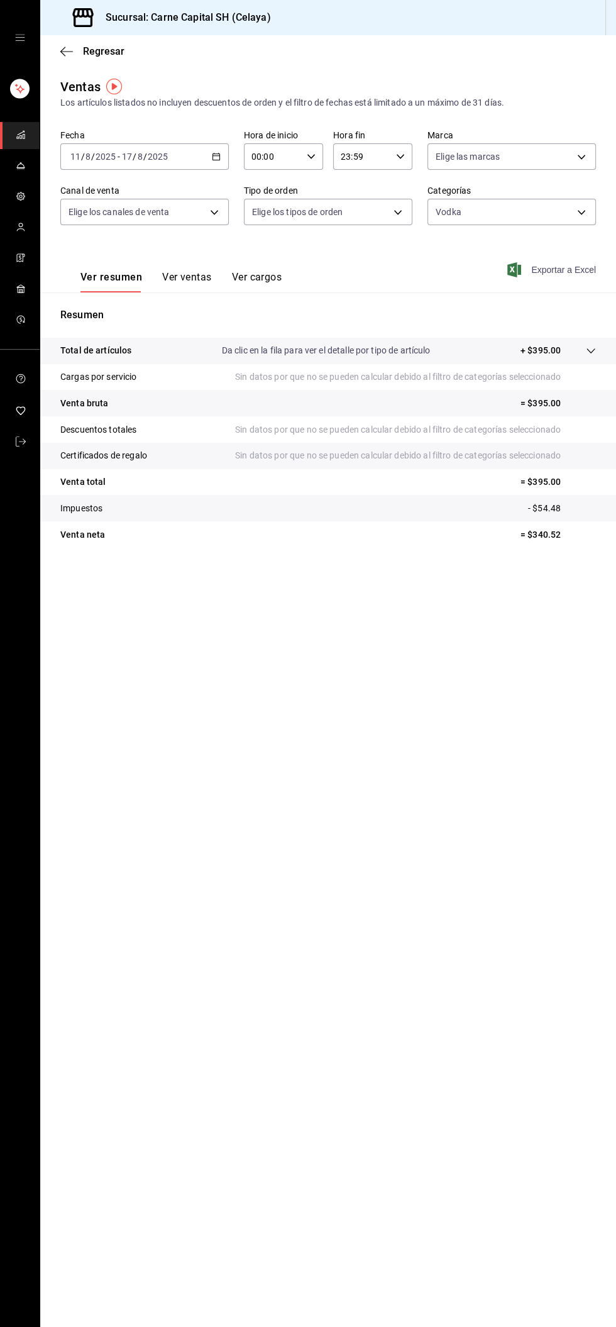
click at [564, 272] on font "Exportar a Excel" at bounding box center [564, 270] width 65 height 10
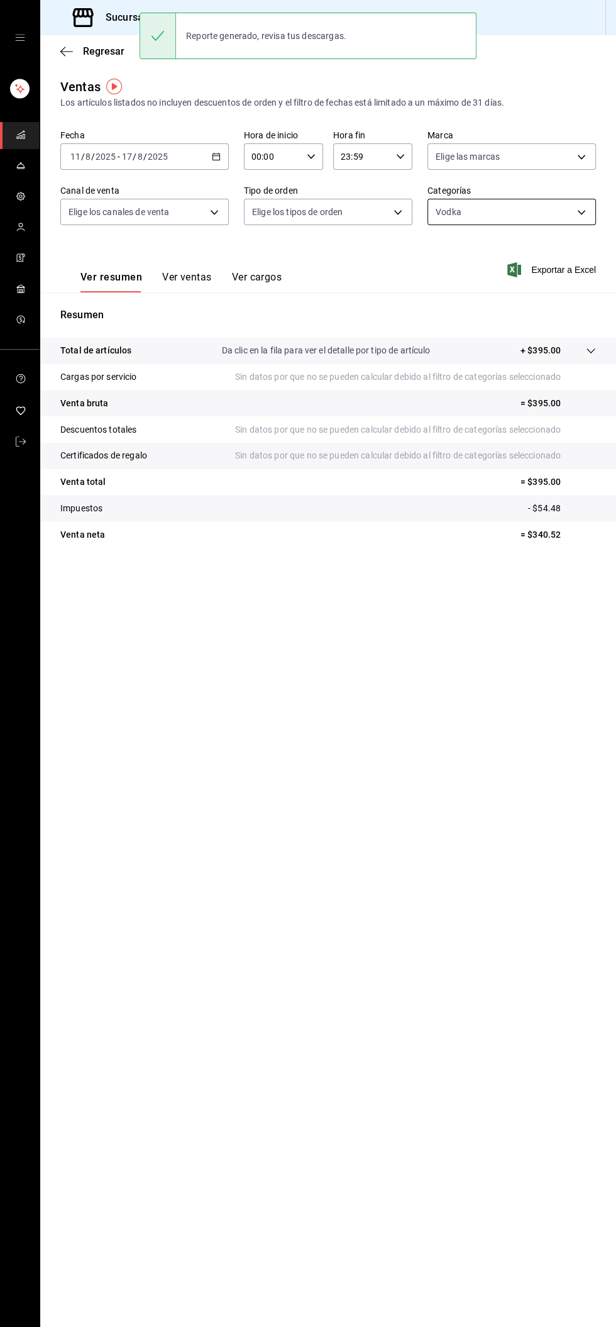
click at [562, 213] on body "Sucursal: Carne Capital SH (Celaya) Regresar Ventas Los artículos listados no i…" at bounding box center [308, 663] width 616 height 1327
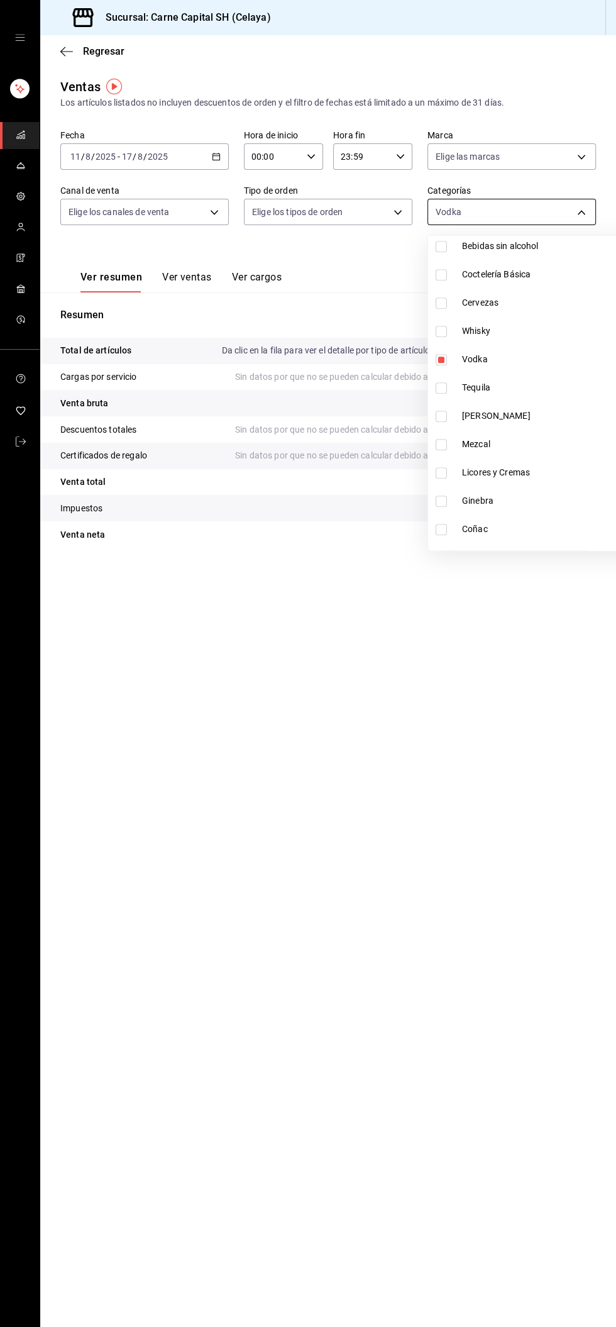
scroll to position [732, 0]
click at [501, 382] on span "Tequila" at bounding box center [558, 383] width 192 height 13
type input "09b2c54c-1b45-477a-b65f-50fce953164e,e2ed3d6b-6828-4cf1-8daa-08b26a60a624"
checkbox input "true"
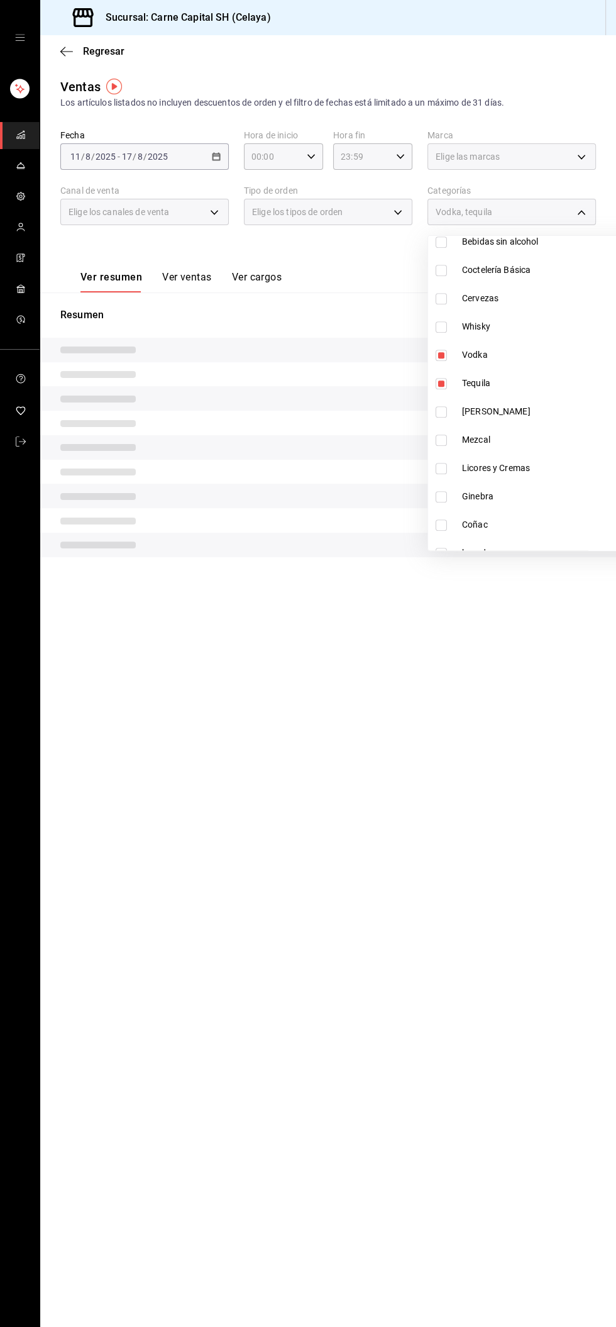
click at [499, 354] on span "Vodka" at bounding box center [558, 354] width 192 height 13
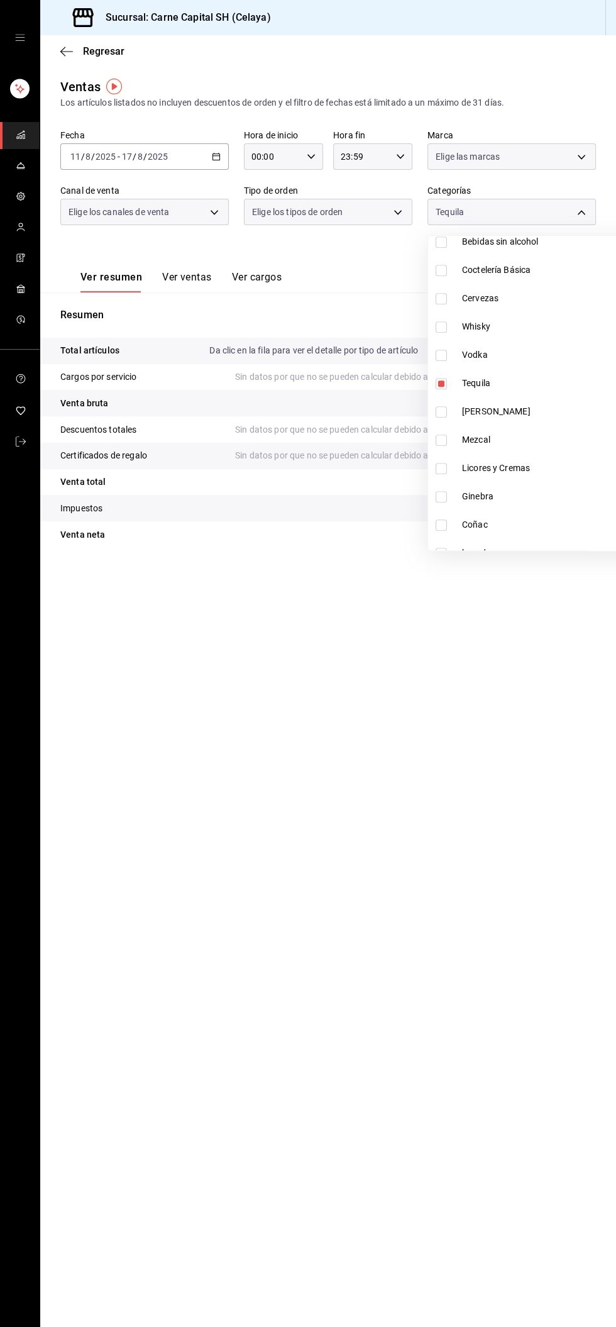
type input "e2ed3d6b-6828-4cf1-8daa-08b26a60a624"
checkbox input "false"
click at [559, 210] on div at bounding box center [308, 663] width 616 height 1327
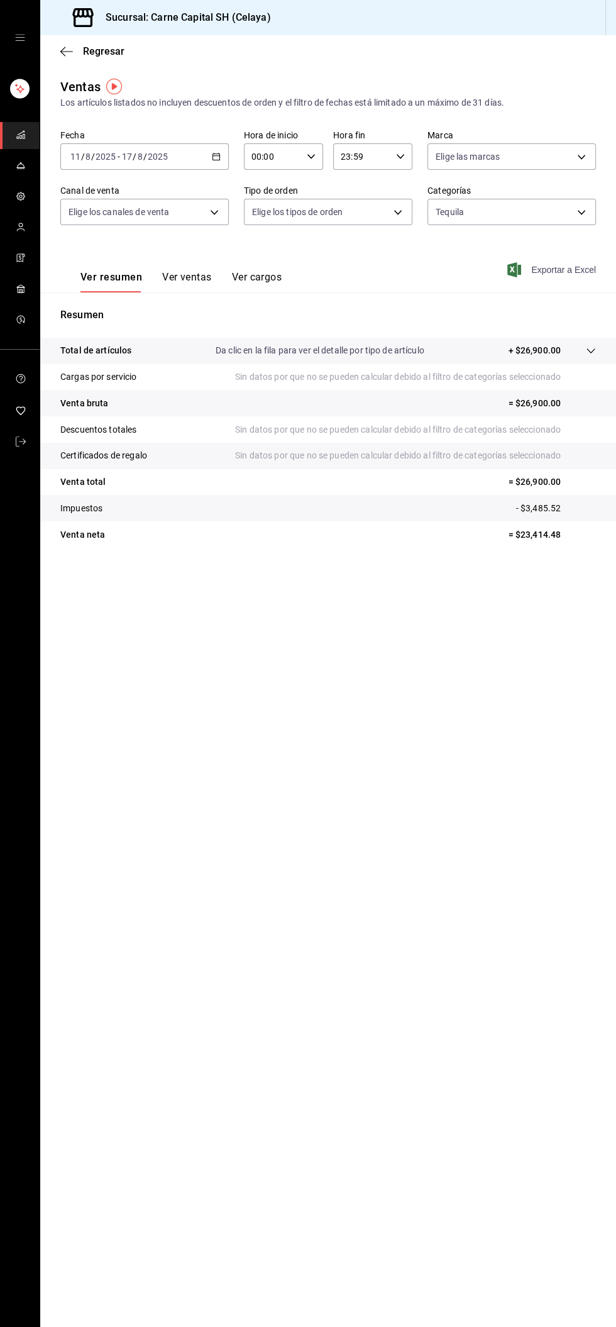
click at [562, 274] on font "Exportar a Excel" at bounding box center [564, 270] width 65 height 10
click at [552, 204] on body "Sucursal: Carne Capital SH (Celaya) Regresar Ventas Los artículos listados no i…" at bounding box center [308, 663] width 616 height 1327
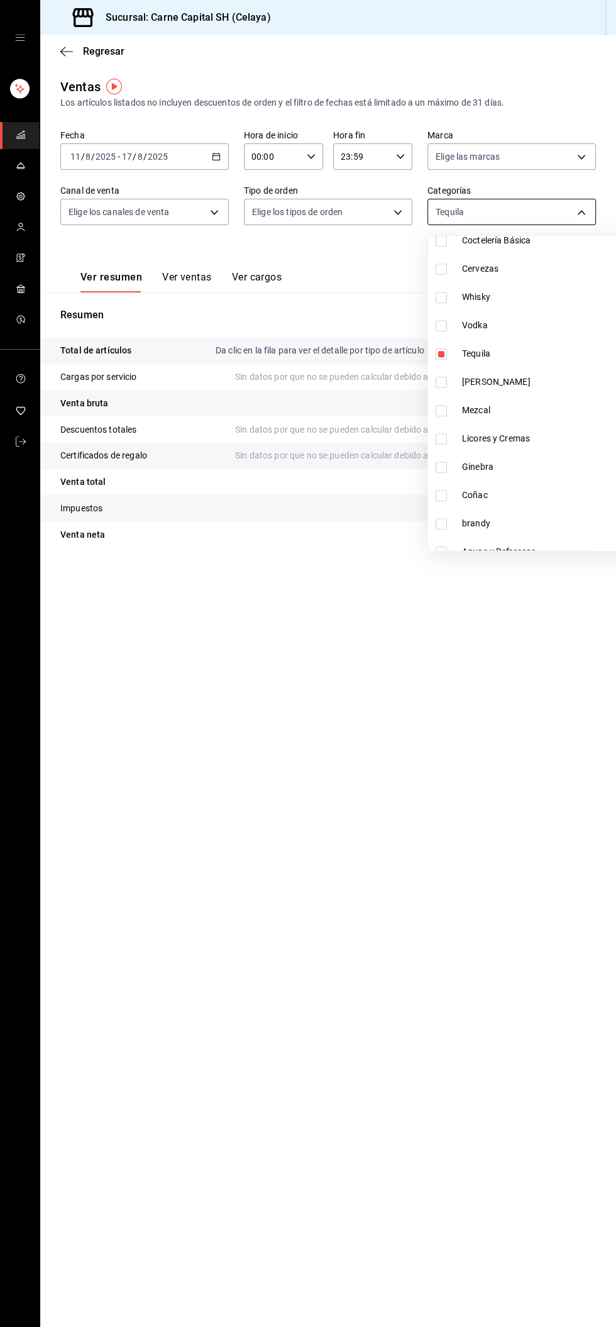
scroll to position [764, 0]
click at [484, 379] on span "[PERSON_NAME]" at bounding box center [558, 379] width 192 height 13
type input "e2ed3d6b-6828-4cf1-8daa-08b26a60a624,df0ad5f2-dec9-4eaa-a26a-3a23099ac9cb"
checkbox input "true"
click at [501, 355] on span "Tequila" at bounding box center [558, 351] width 192 height 13
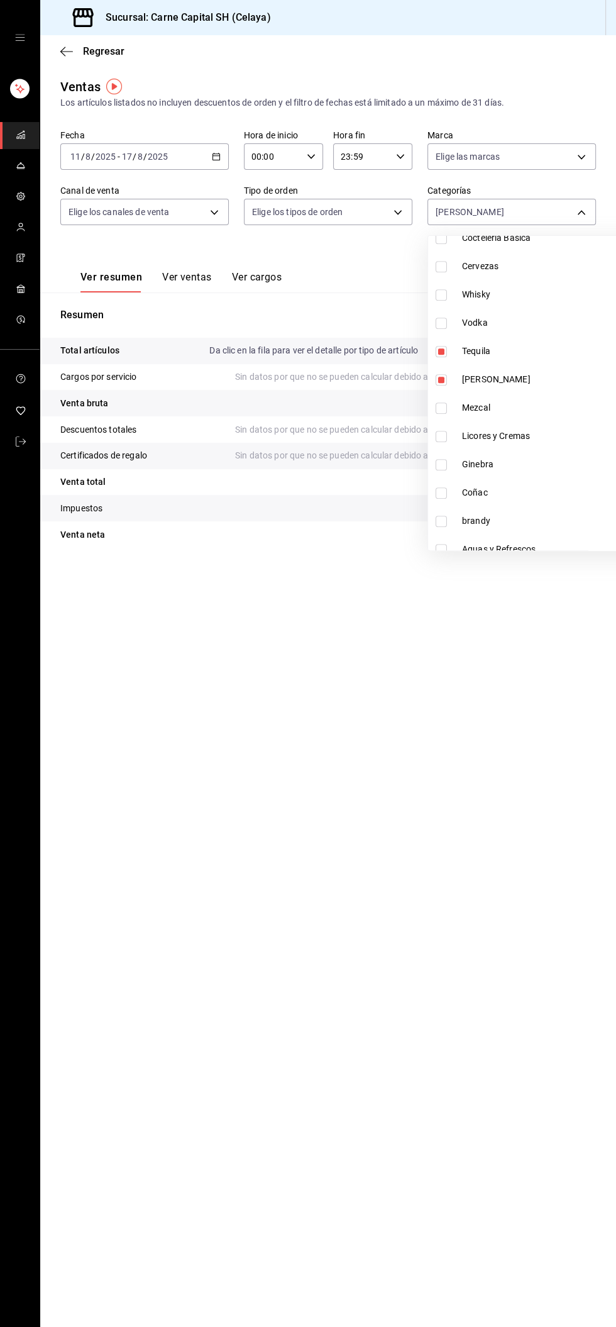
type input "df0ad5f2-dec9-4eaa-a26a-3a23099ac9cb"
checkbox input "false"
click at [589, 227] on div at bounding box center [308, 663] width 616 height 1327
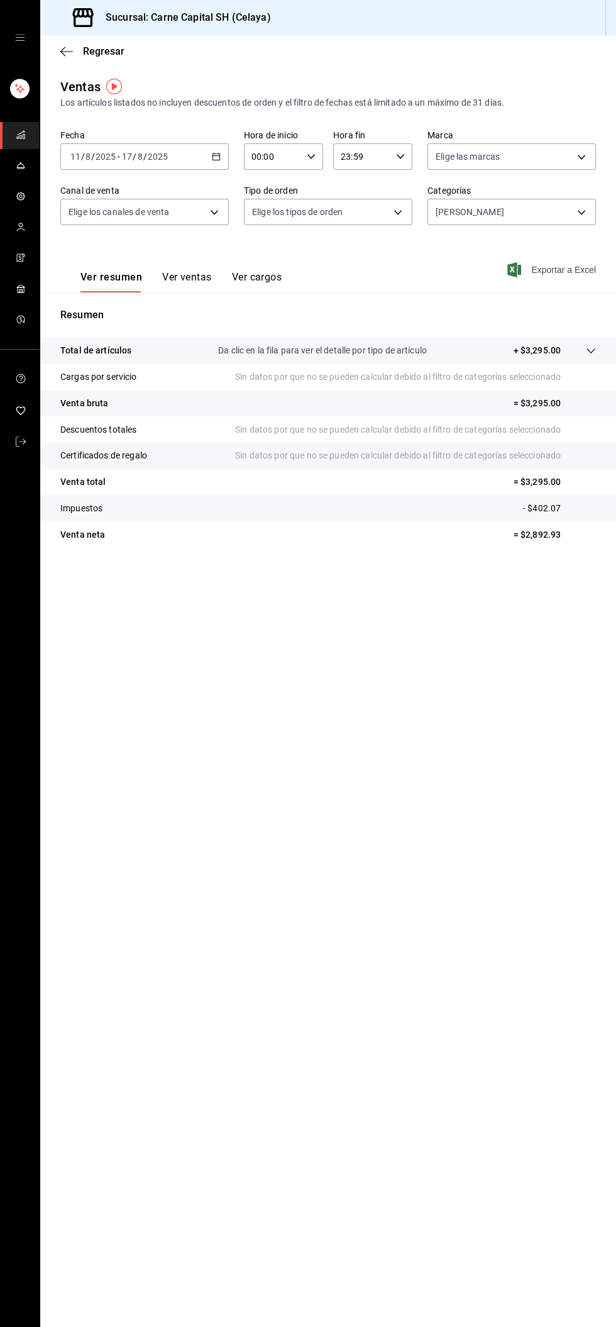
click at [581, 275] on span "Exportar a Excel" at bounding box center [553, 269] width 86 height 15
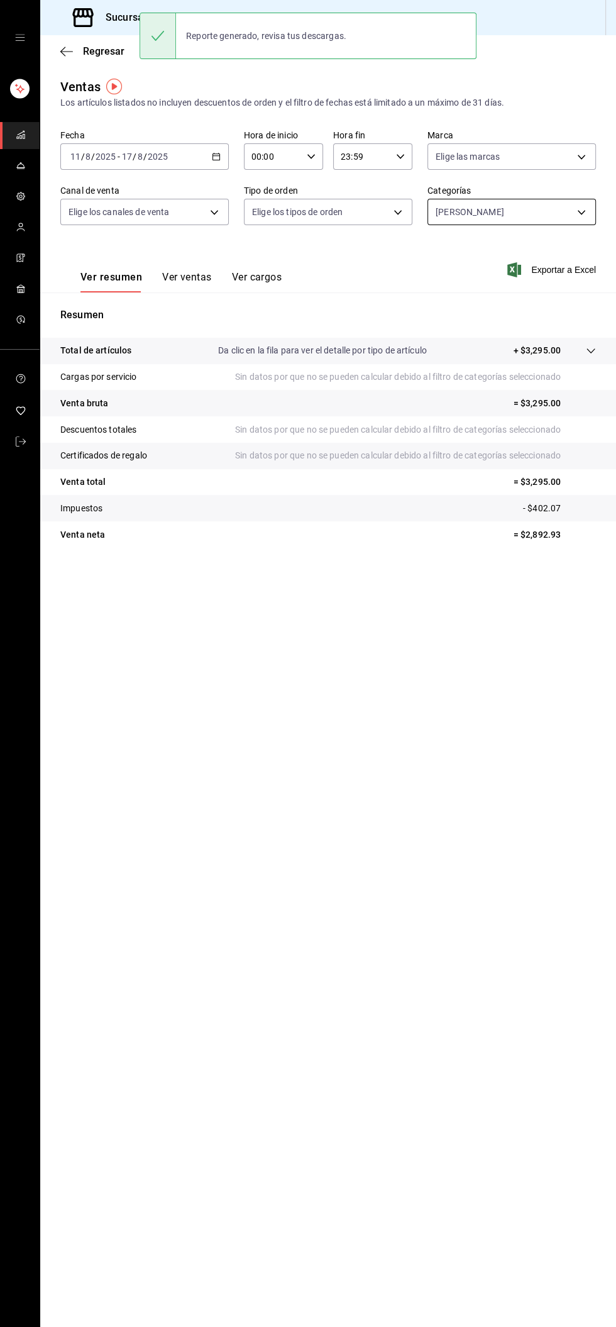
click at [549, 204] on body "Sucursal: Carne Capital SH (Celaya) Regresar Ventas Los artículos listados no i…" at bounding box center [308, 663] width 616 height 1327
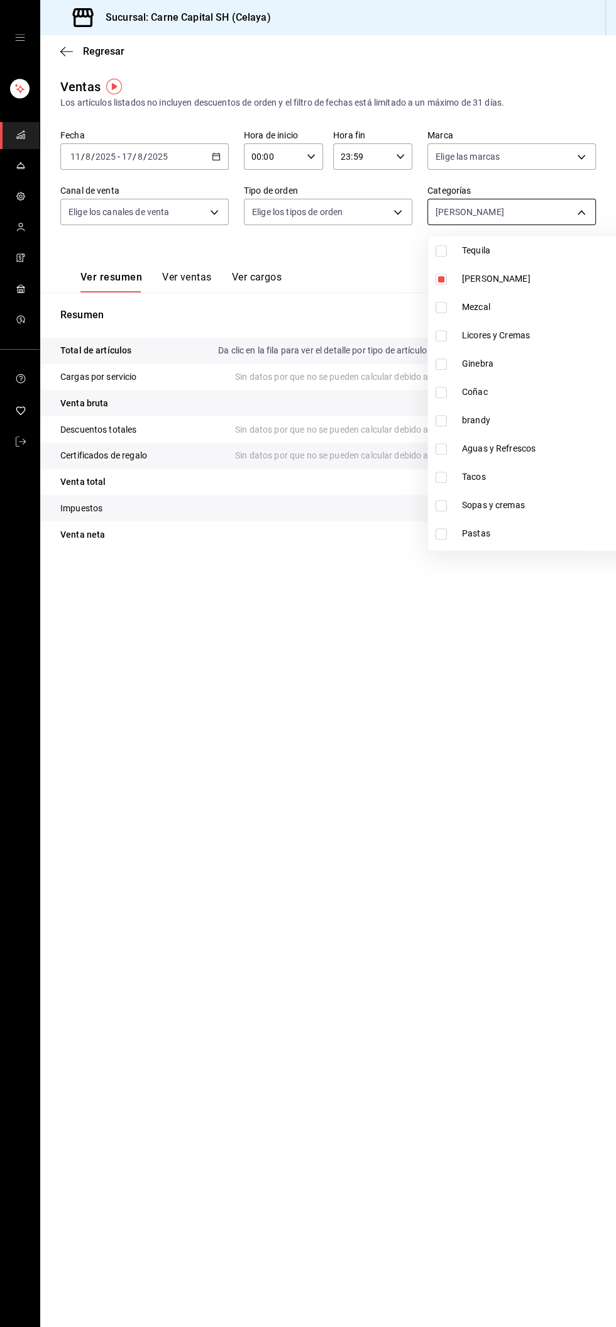
scroll to position [866, 0]
click at [475, 305] on font "Mezcal" at bounding box center [476, 306] width 28 height 10
type input "df0ad5f2-dec9-4eaa-a26a-3a23099ac9cb,488d7ad1-fc71-47be-9acd-9722f883cec1"
checkbox input "true"
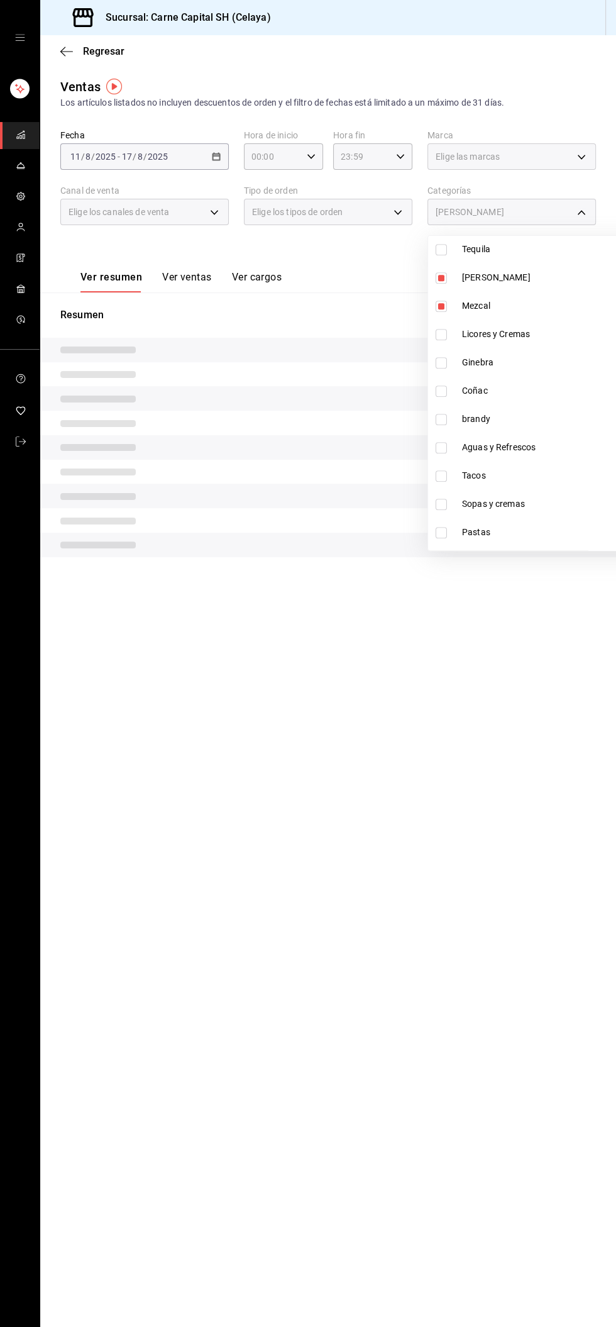
click at [499, 277] on span "[PERSON_NAME]" at bounding box center [558, 277] width 192 height 13
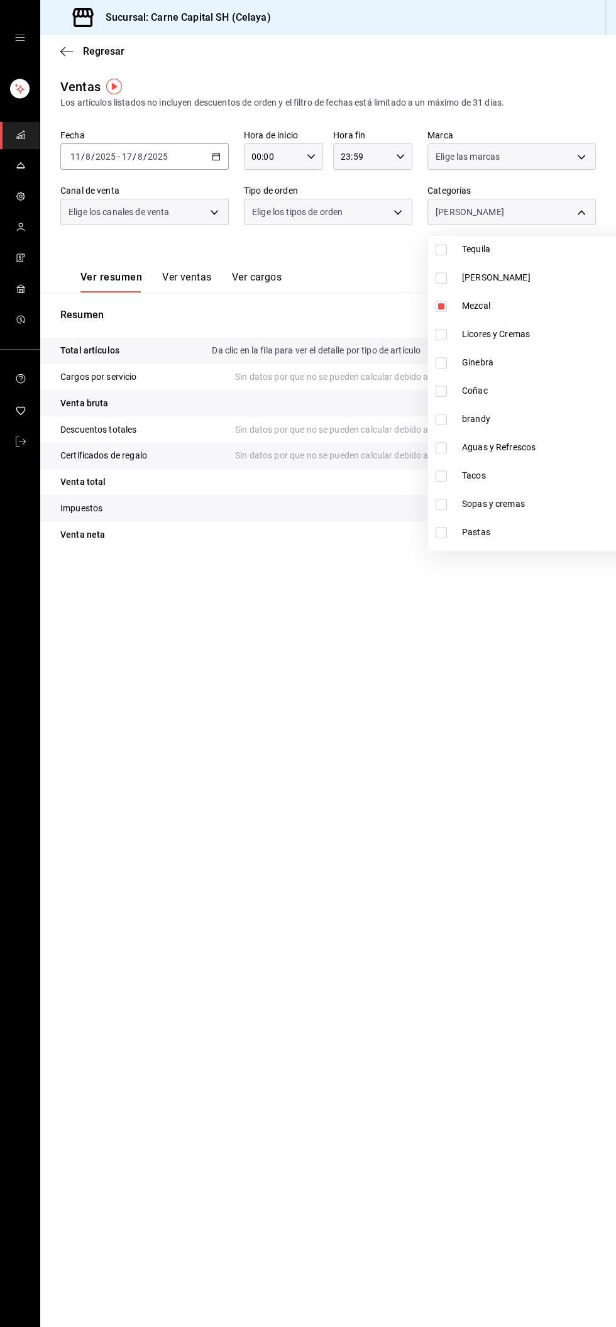
type input "488d7ad1-fc71-47be-9acd-9722f883cec1"
checkbox input "false"
click at [490, 305] on font "Mezcal" at bounding box center [476, 306] width 28 height 10
checkbox input "false"
click at [505, 312] on span "Mezcal" at bounding box center [558, 305] width 192 height 13
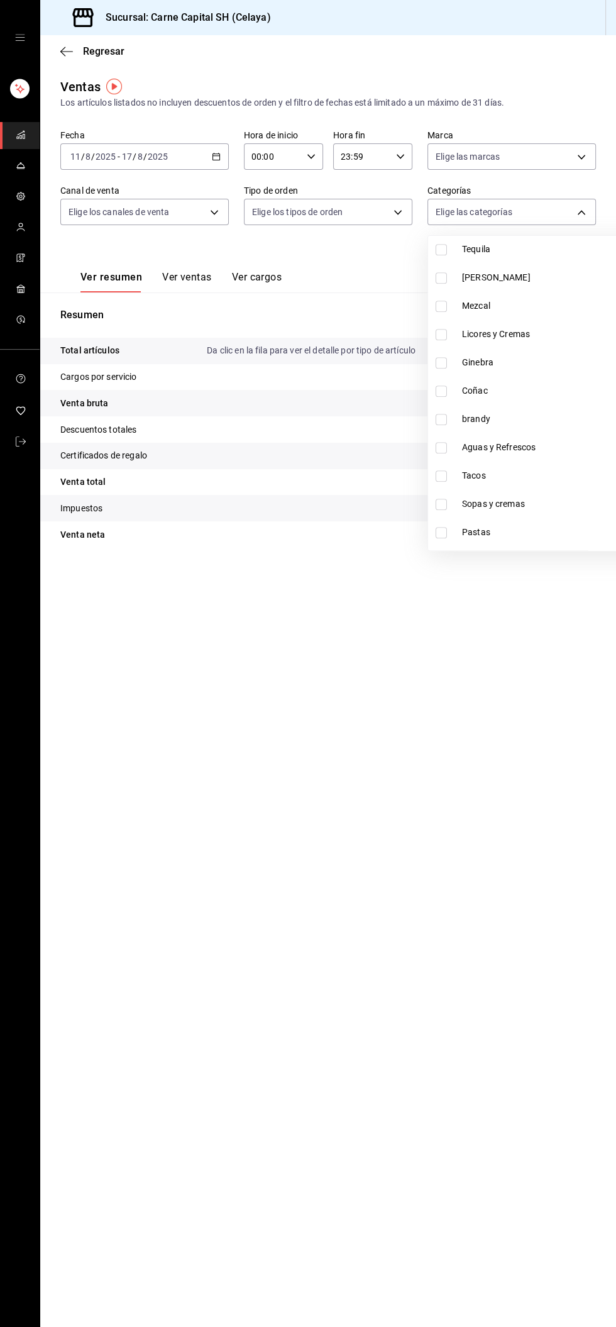
type input "488d7ad1-fc71-47be-9acd-9722f883cec1"
checkbox input "true"
click at [574, 216] on div at bounding box center [308, 663] width 616 height 1327
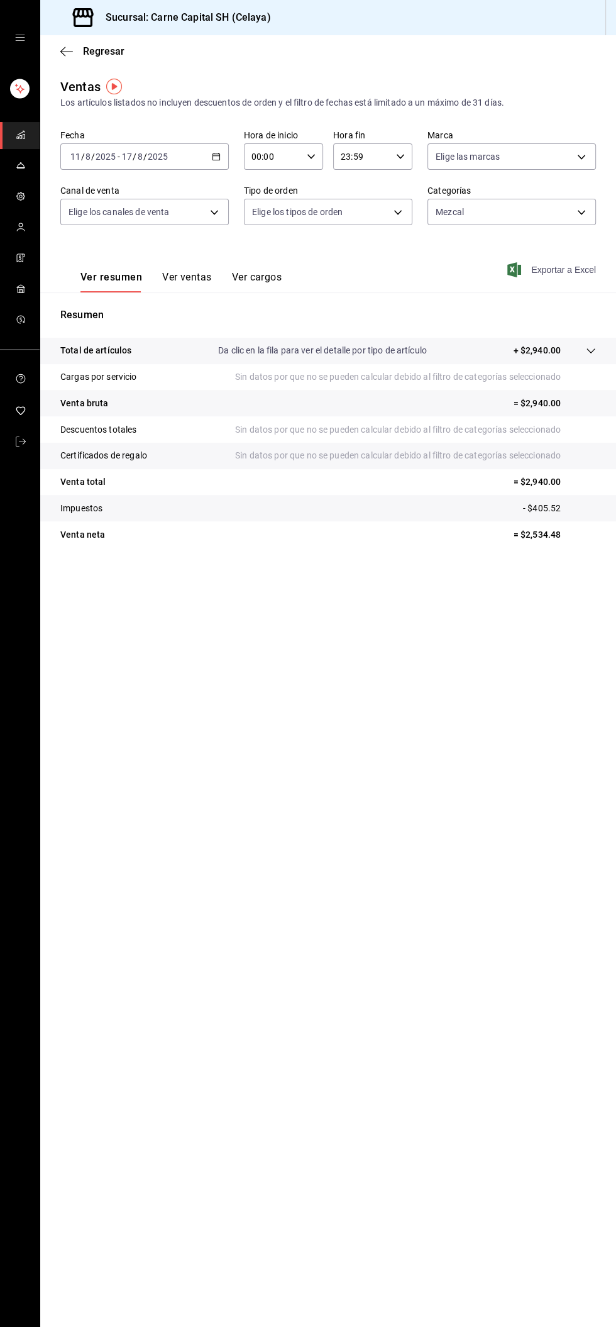
click at [572, 269] on font "Exportar a Excel" at bounding box center [564, 270] width 65 height 10
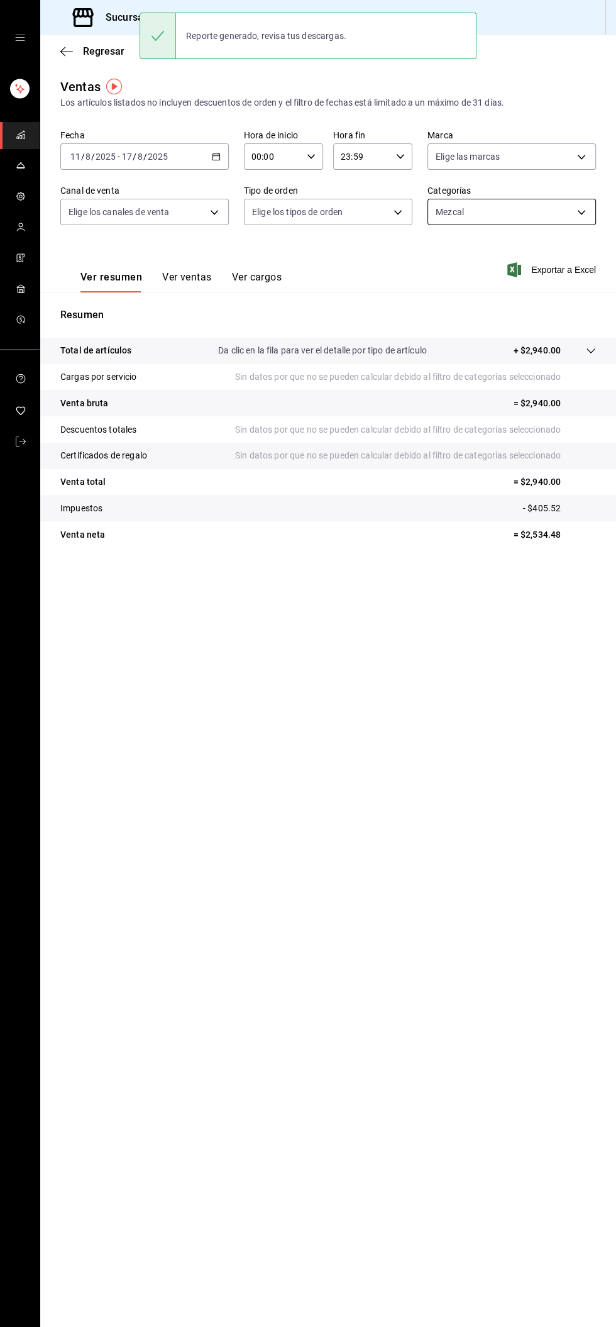
click at [545, 208] on body "Sucursal: Carne Capital SH (Celaya) Regresar Ventas Los artículos listados no i…" at bounding box center [308, 663] width 616 height 1327
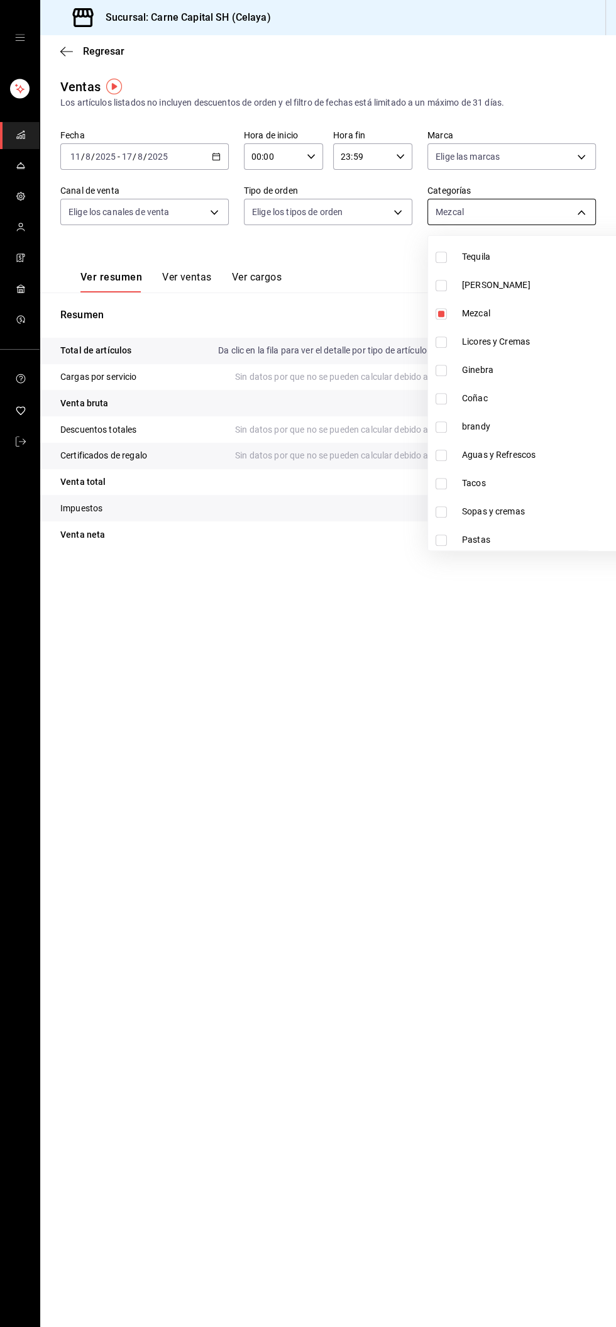
scroll to position [863, 0]
click at [515, 337] on font "Licores y Cremas" at bounding box center [496, 336] width 68 height 10
type input "488d7ad1-fc71-47be-9acd-9722f883cec1,14d85251-71b3-4bc9-ab90-9d2b3e2b4cb0"
checkbox input "true"
click at [497, 307] on span "Mezcal" at bounding box center [558, 308] width 192 height 13
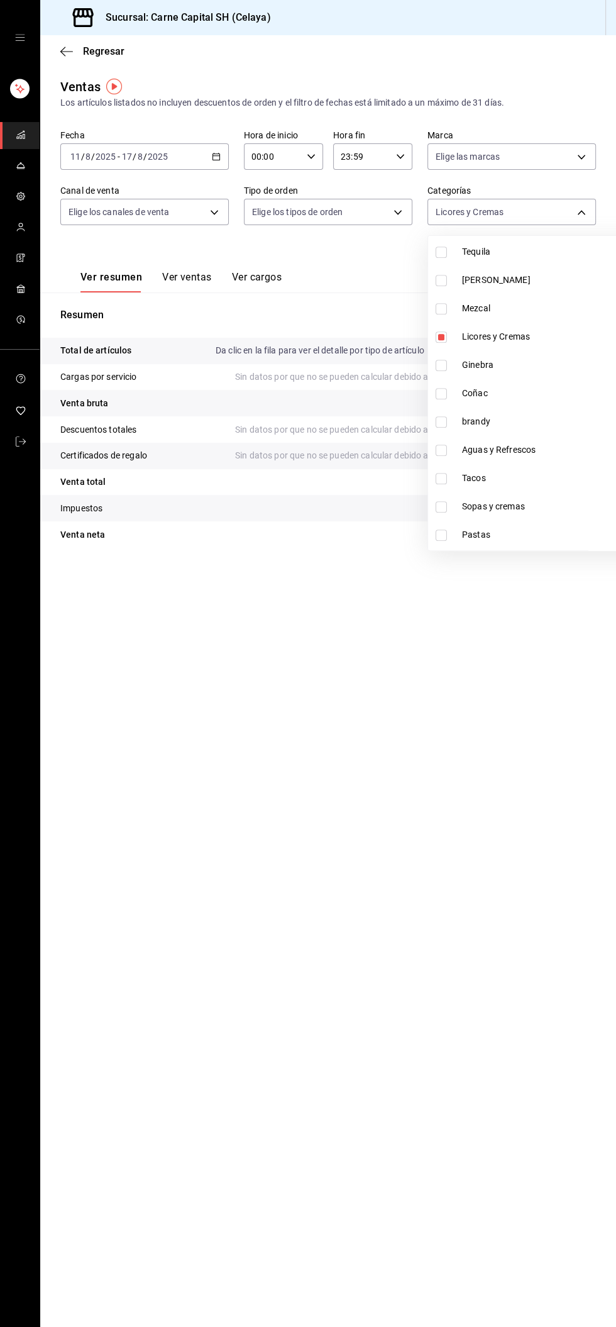
type input "14d85251-71b3-4bc9-ab90-9d2b3e2b4cb0"
checkbox input "false"
click at [580, 197] on div at bounding box center [308, 663] width 616 height 1327
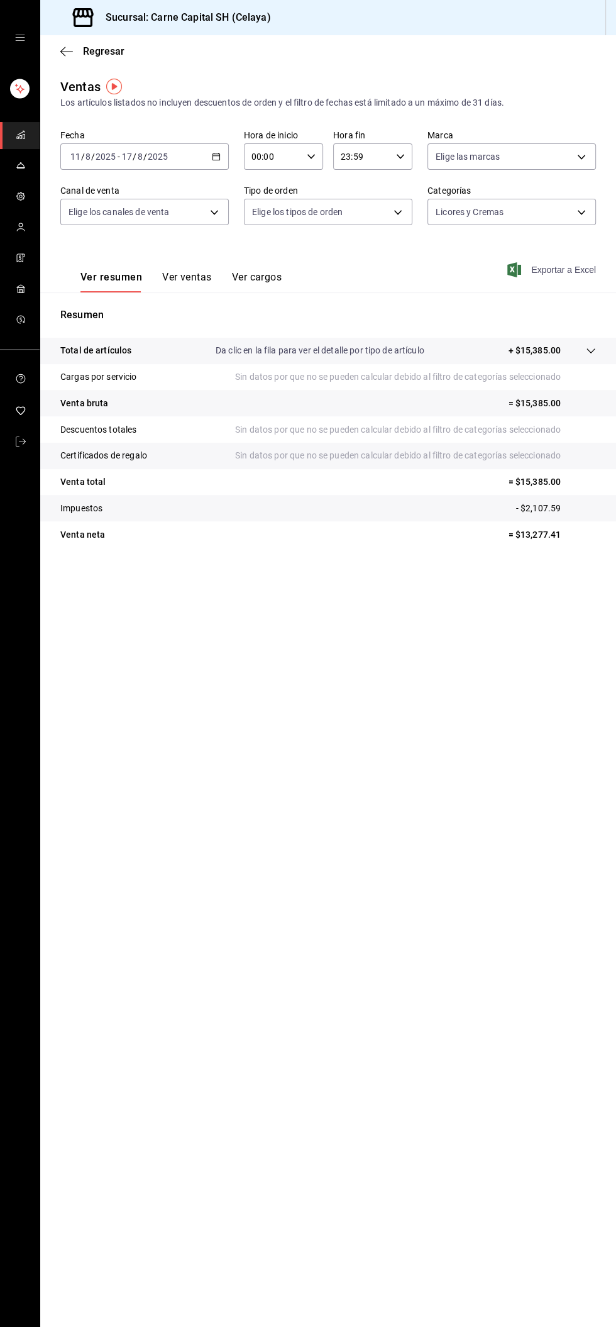
click at [567, 265] on font "Exportar a Excel" at bounding box center [564, 270] width 65 height 10
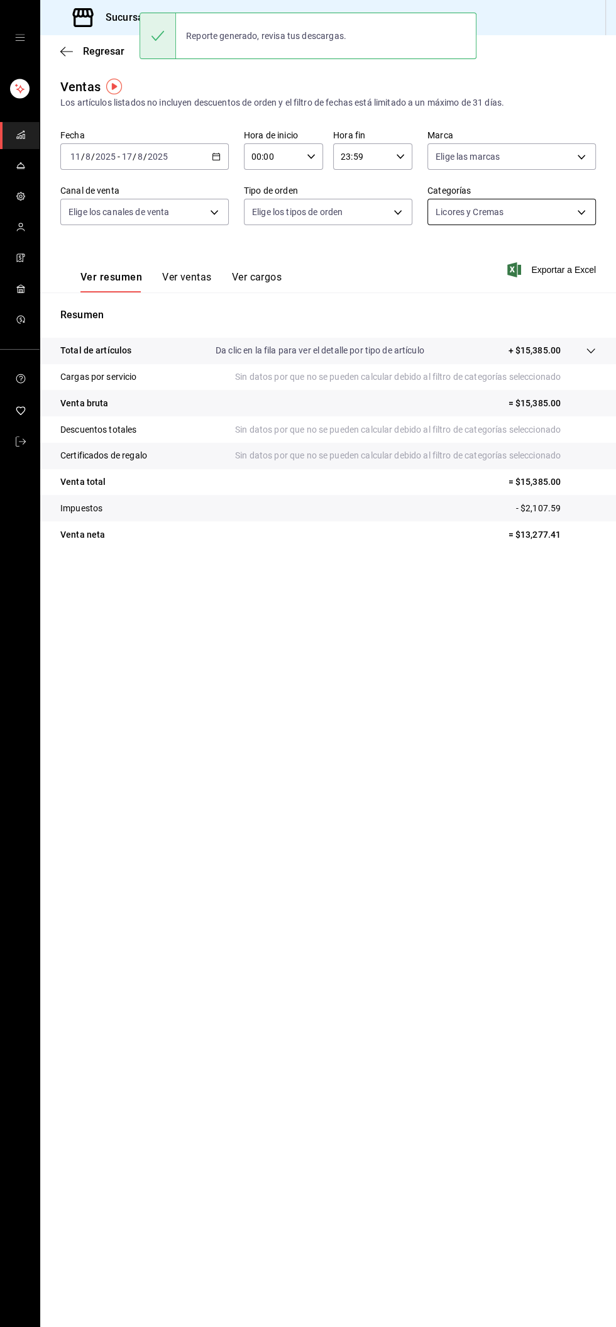
click at [554, 215] on body "Sucursal: Carne Capital SH (Celaya) Regresar Ventas Los artículos listados no i…" at bounding box center [308, 663] width 616 height 1327
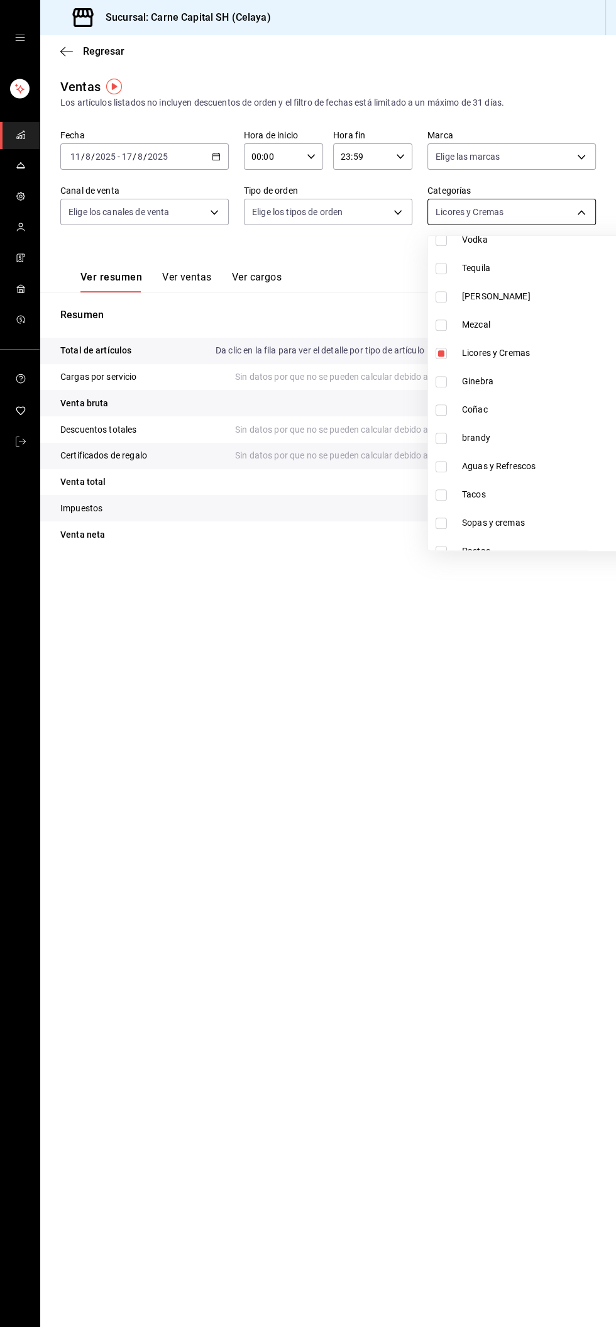
scroll to position [852, 0]
click at [508, 376] on span "Ginebra" at bounding box center [558, 376] width 192 height 13
type input "14d85251-71b3-4bc9-ab90-9d2b3e2b4cb0,69bb30e0-d869-4a4d-b59d-da0ee8f723a4"
checkbox input "true"
click at [533, 347] on span "Licores y Cremas" at bounding box center [558, 348] width 192 height 13
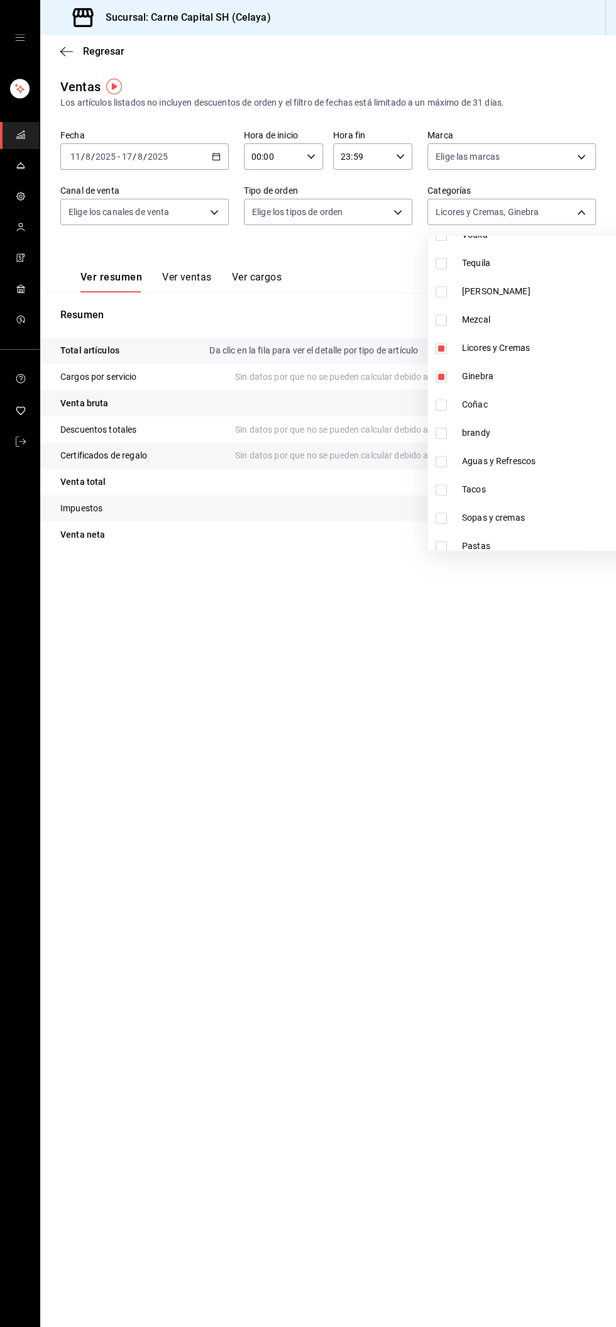
type input "69bb30e0-d869-4a4d-b59d-da0ee8f723a4"
checkbox input "false"
click at [562, 211] on div at bounding box center [308, 663] width 616 height 1327
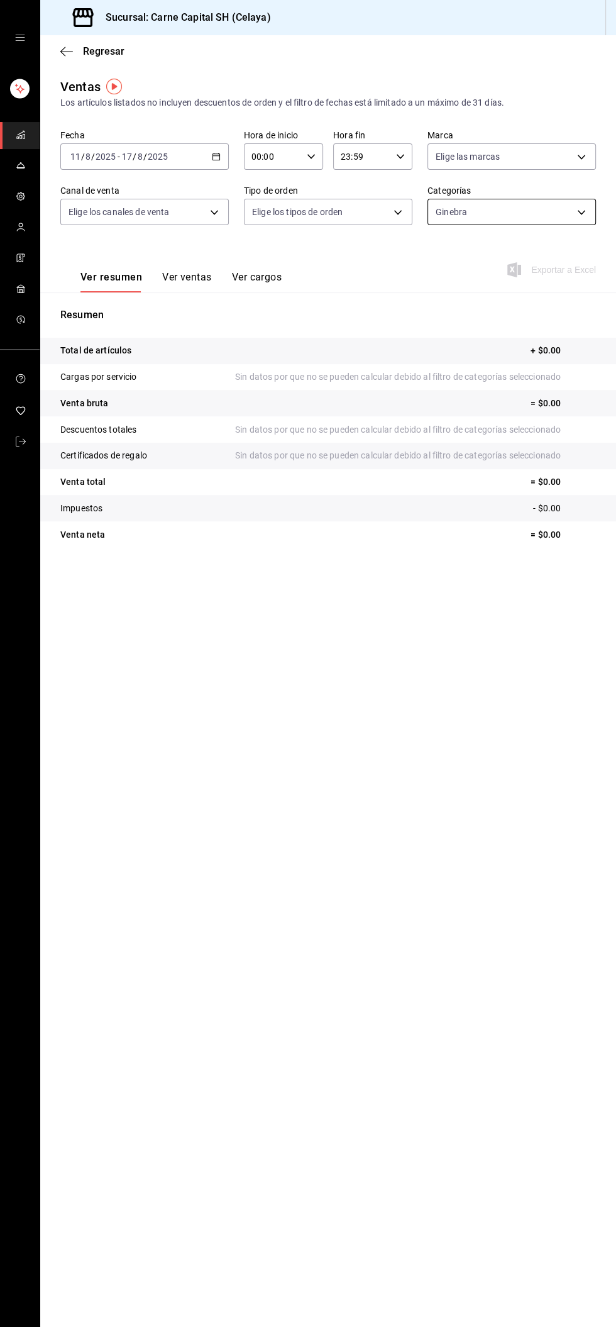
click at [576, 211] on body "Sucursal: Carne Capital SH (Celaya) Regresar Ventas Los artículos listados no i…" at bounding box center [308, 663] width 616 height 1327
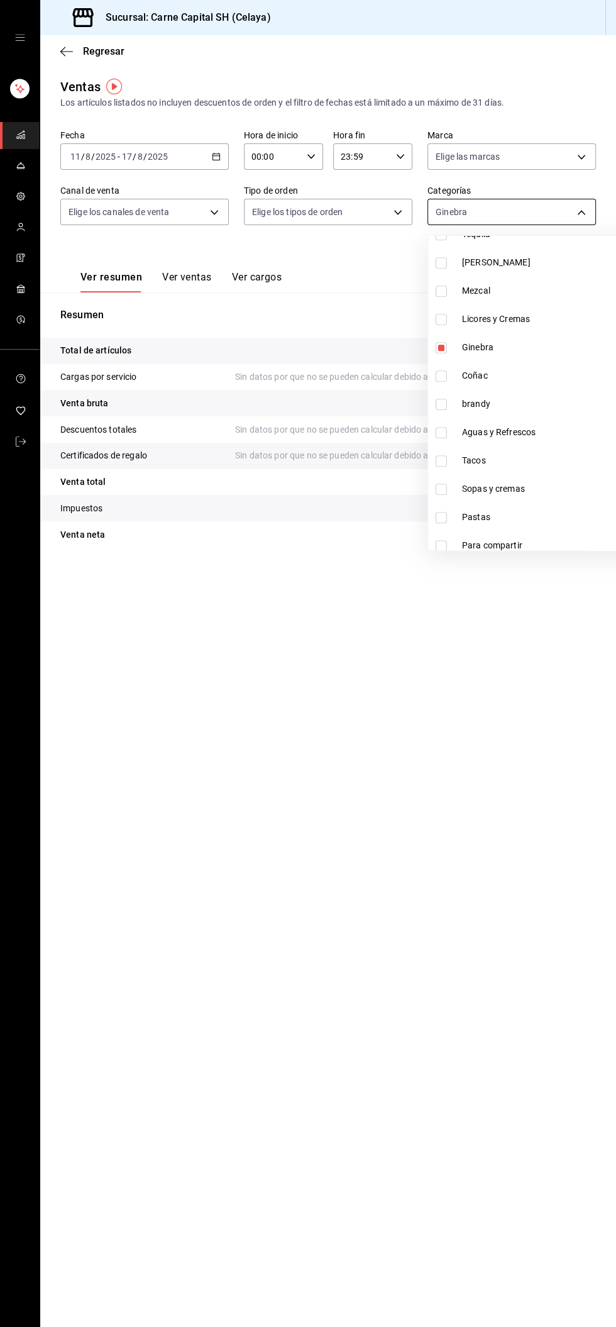
scroll to position [884, 0]
click at [493, 377] on span "Coñac" at bounding box center [558, 371] width 192 height 13
type input "69bb30e0-d869-4a4d-b59d-da0ee8f723a4,acc84b51-c2a9-43af-8182-9b95b86aca94"
checkbox input "true"
click at [525, 342] on span "Ginebra" at bounding box center [558, 343] width 192 height 13
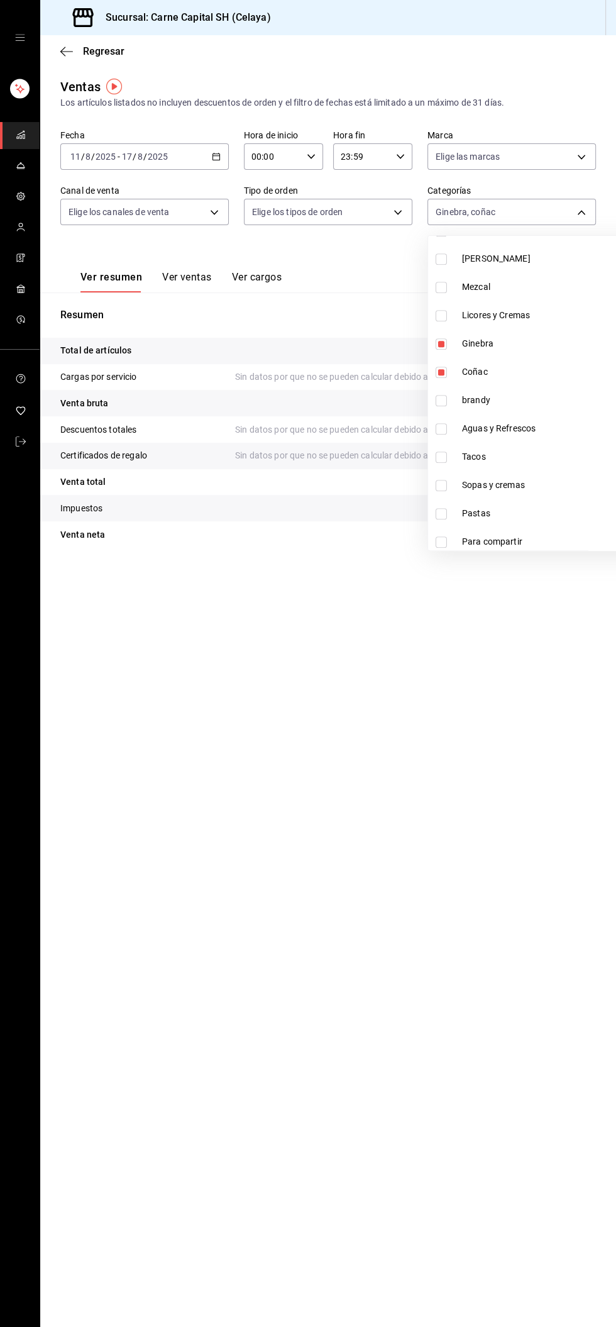
type input "acc84b51-c2a9-43af-8182-9b95b86aca94"
checkbox input "false"
click at [589, 213] on div at bounding box center [308, 663] width 616 height 1327
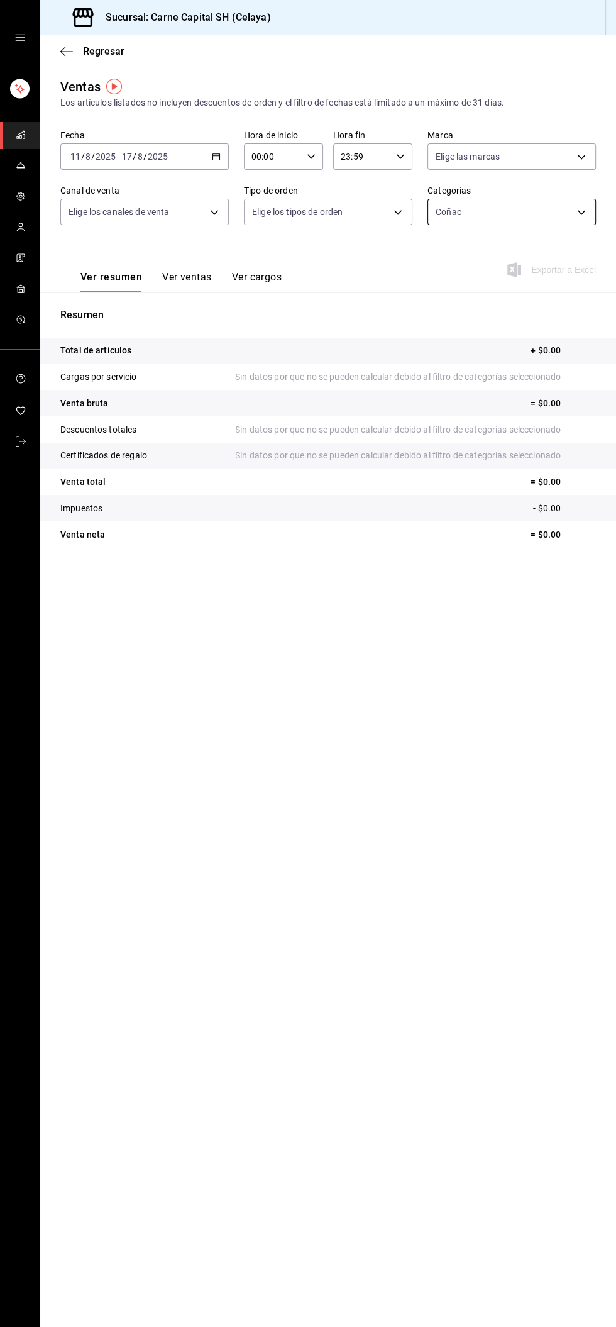
click at [582, 216] on body "Sucursal: Carne Capital SH (Celaya) Regresar Ventas Los artículos listados no i…" at bounding box center [308, 663] width 616 height 1327
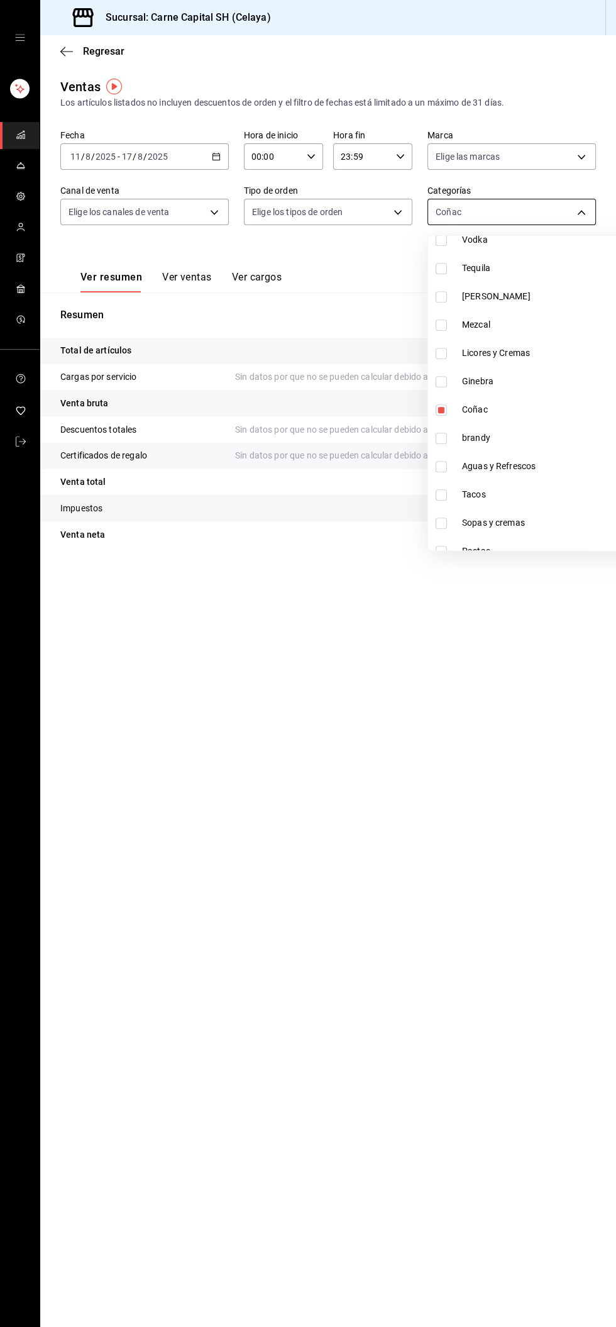
scroll to position [869, 0]
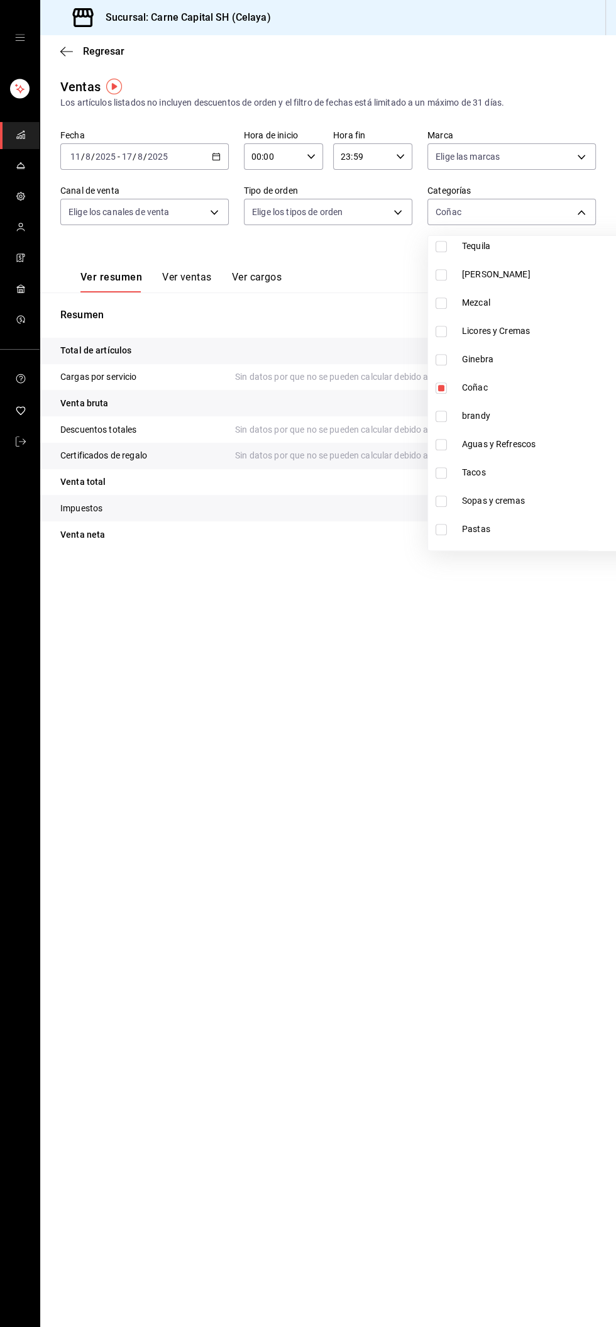
click at [506, 411] on span "brandy" at bounding box center [558, 415] width 192 height 13
type input "acc84b51-c2a9-43af-8182-9b95b86aca94,018f03ae-5c66-49d0-a3e7-fa11417c804c"
checkbox input "true"
click at [504, 401] on li "Coñac" at bounding box center [543, 388] width 231 height 28
type input "018f03ae-5c66-49d0-a3e7-fa11417c804c"
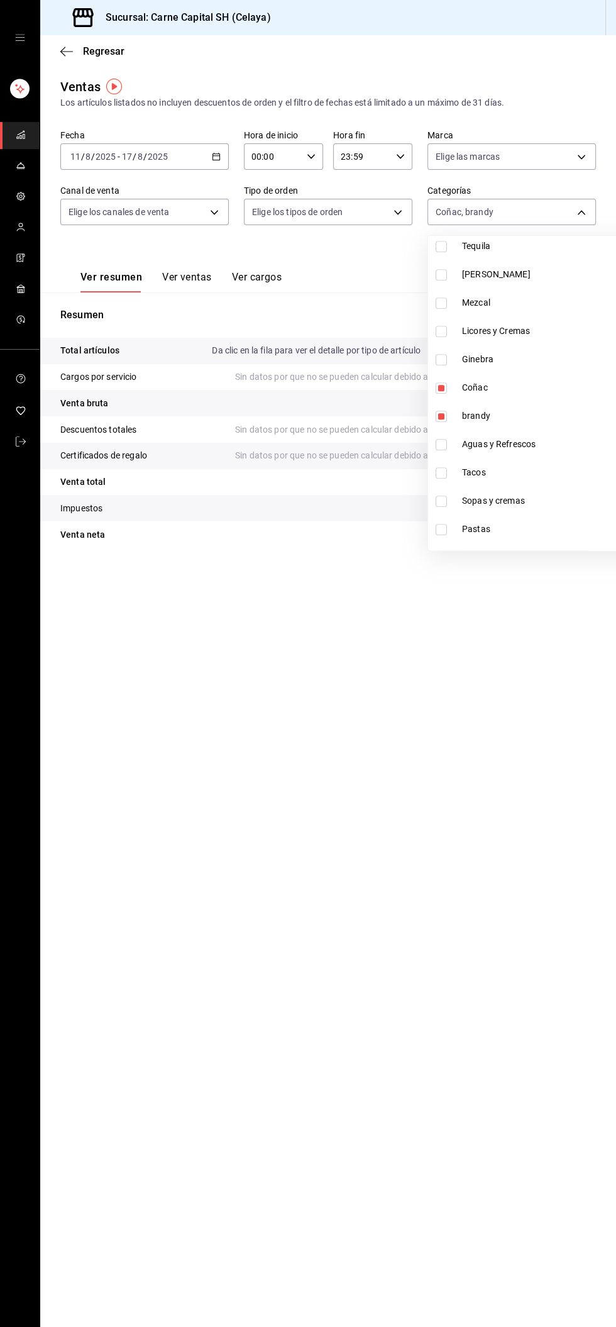
checkbox input "false"
click at [581, 194] on div at bounding box center [308, 663] width 616 height 1327
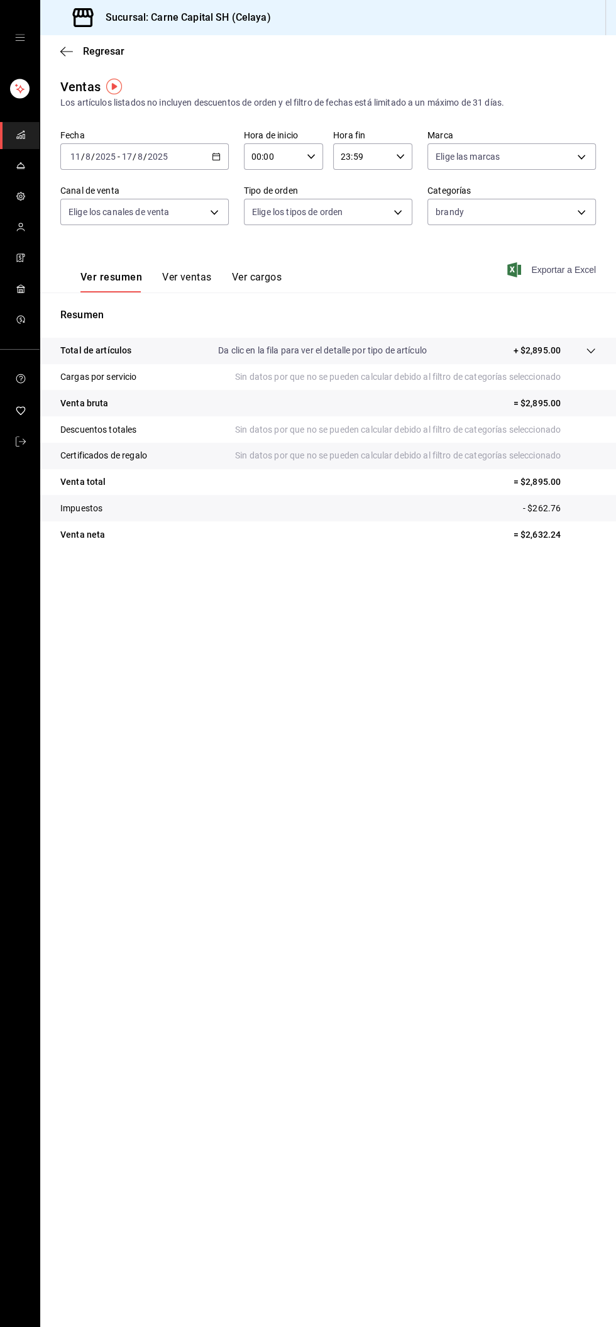
click at [573, 269] on font "Exportar a Excel" at bounding box center [564, 270] width 65 height 10
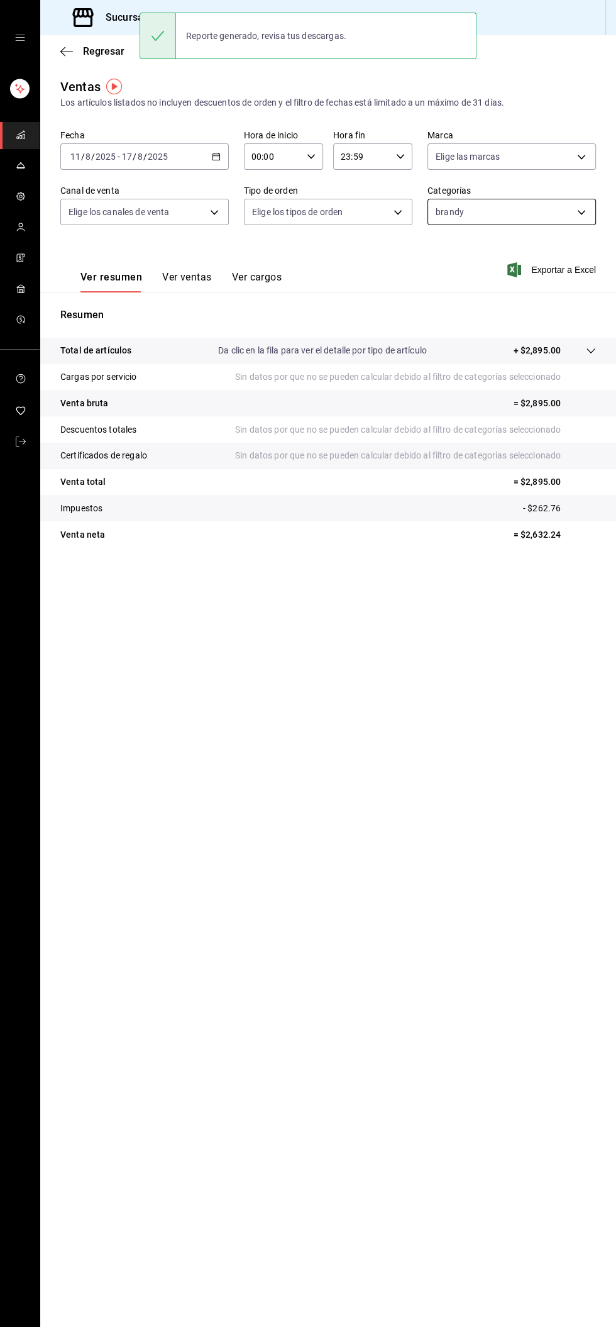
click at [557, 212] on body "Sucursal: Carne Capital SH (Celaya) Regresar Ventas Los artículos listados no i…" at bounding box center [308, 663] width 616 height 1327
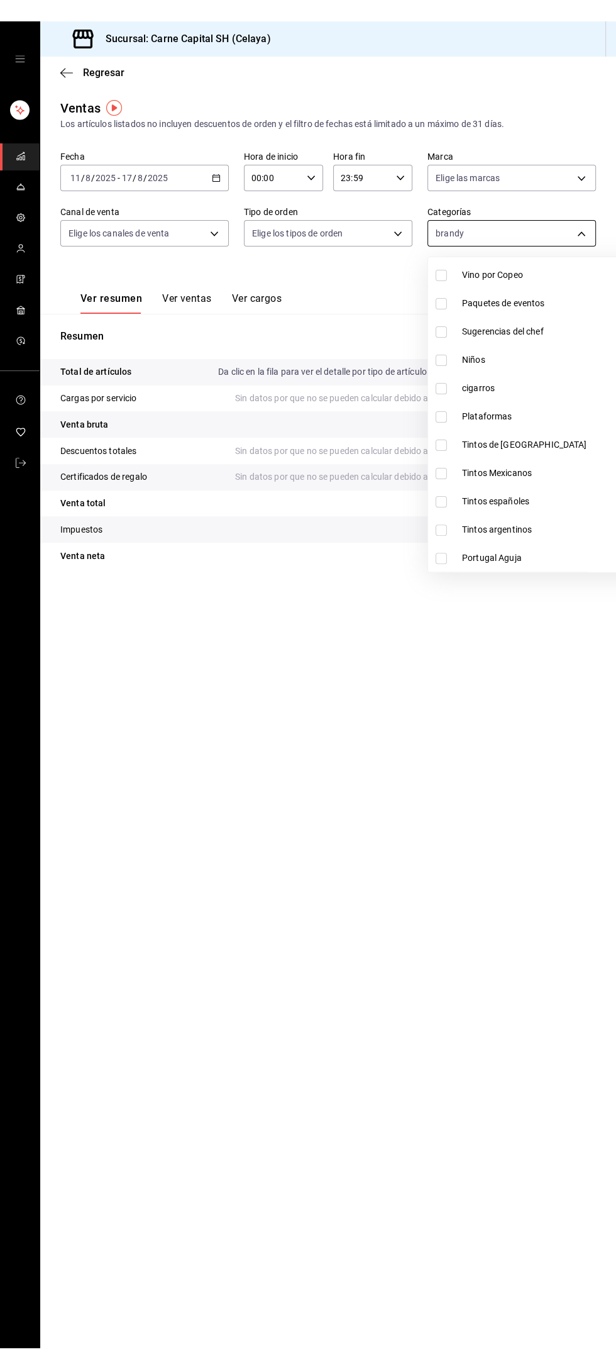
scroll to position [150, 0]
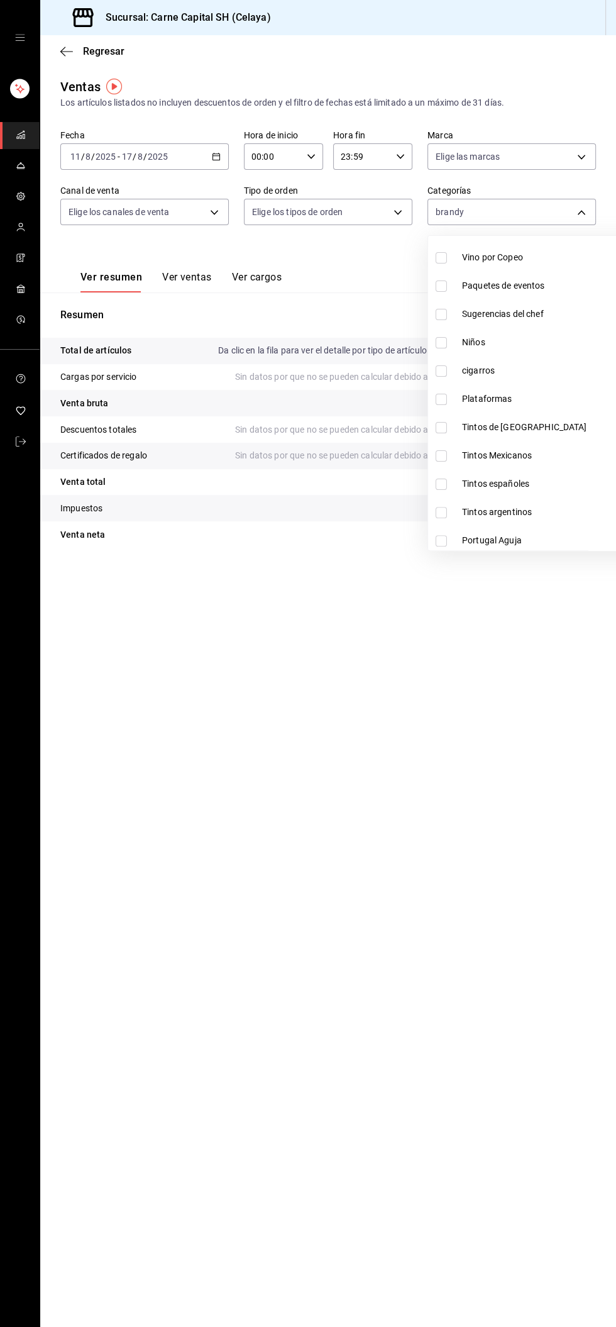
click at [563, 208] on div at bounding box center [308, 663] width 616 height 1327
